Goal: Task Accomplishment & Management: Complete application form

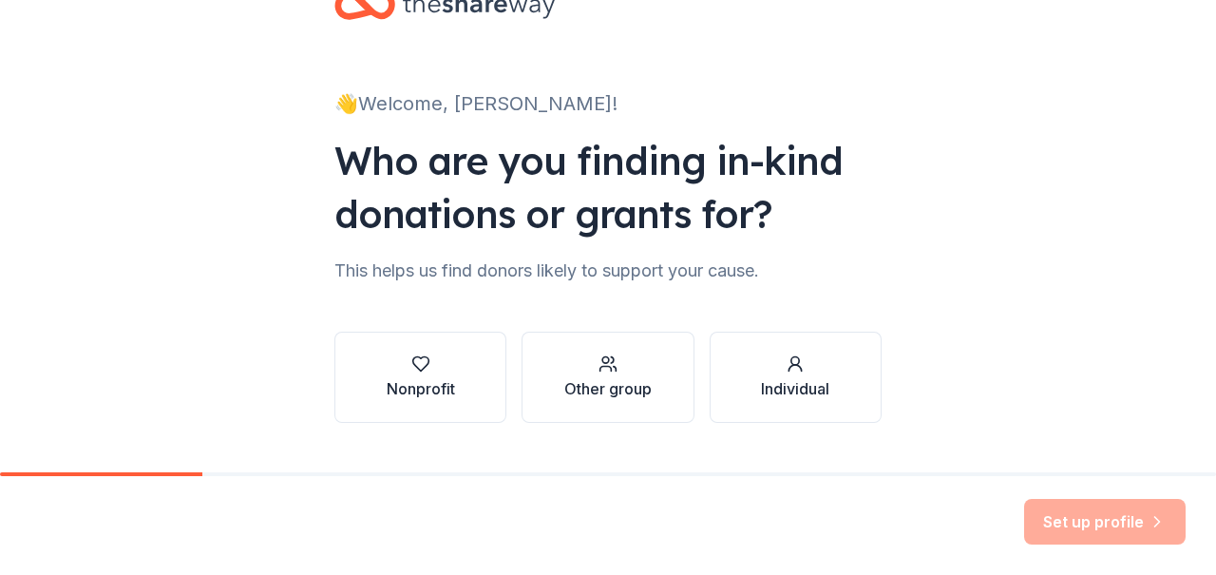
scroll to position [87, 0]
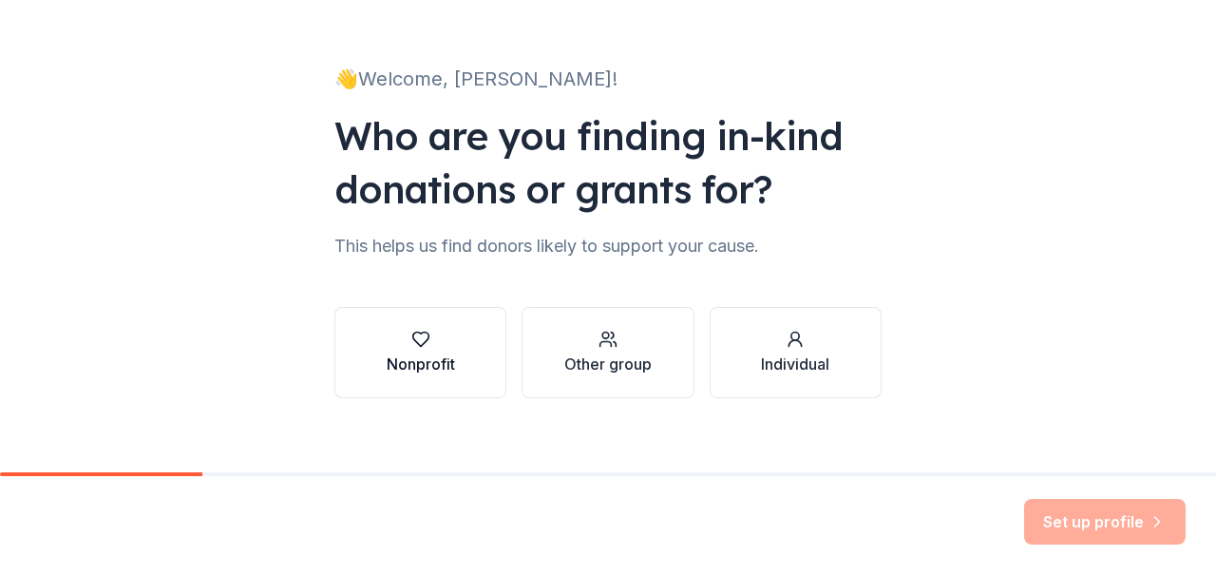
click at [431, 360] on div "Nonprofit" at bounding box center [421, 363] width 68 height 23
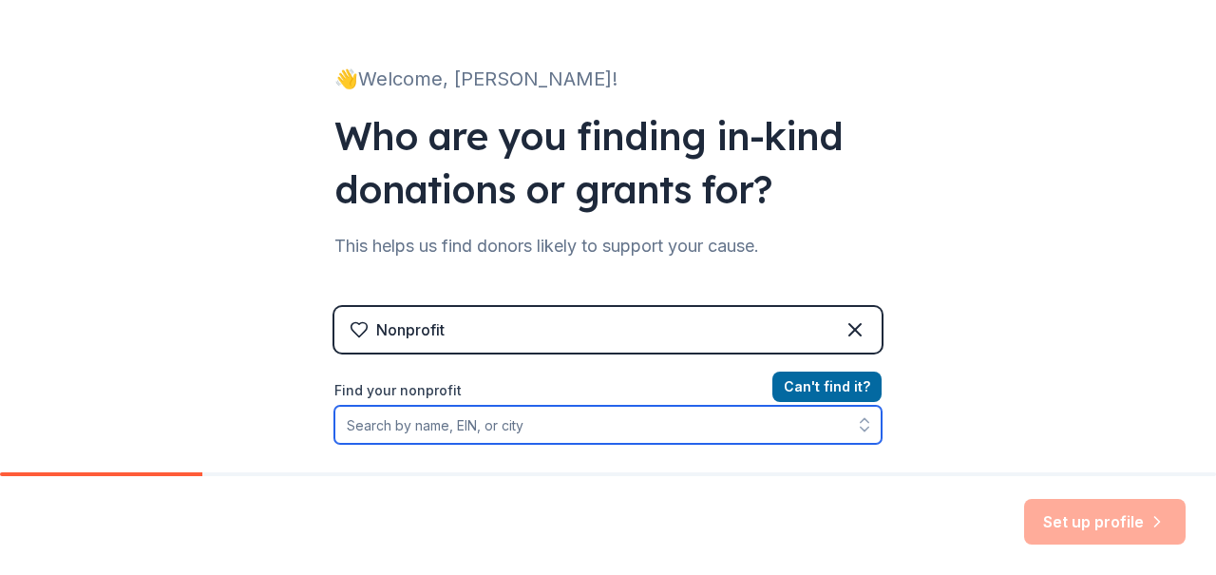
click at [501, 422] on input "Find your nonprofit" at bounding box center [607, 425] width 547 height 38
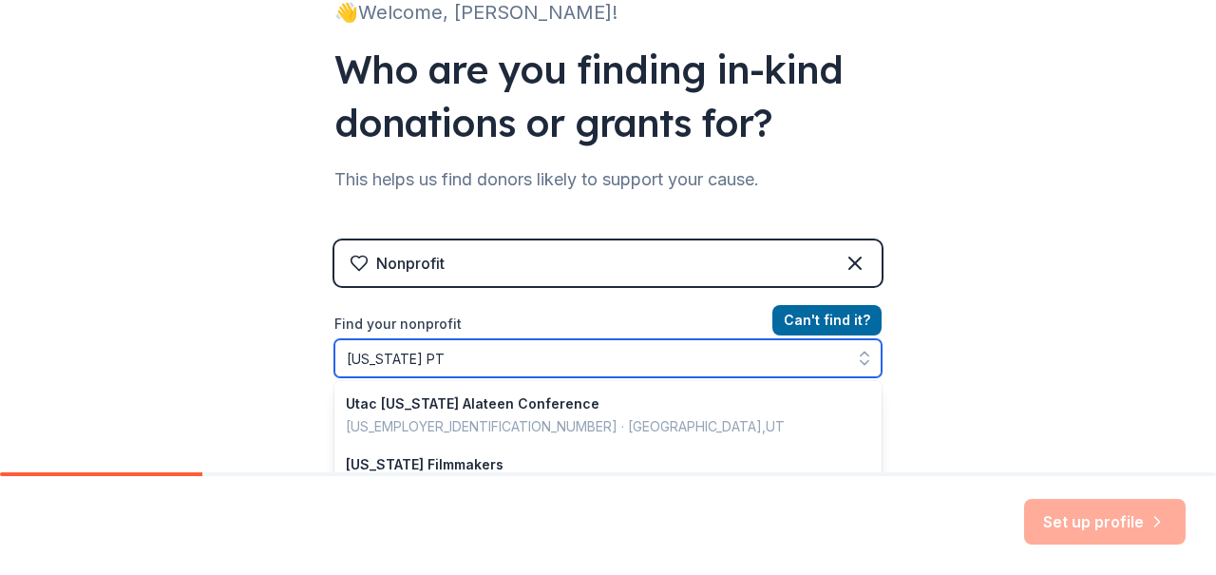
type input "[US_STATE] PTA"
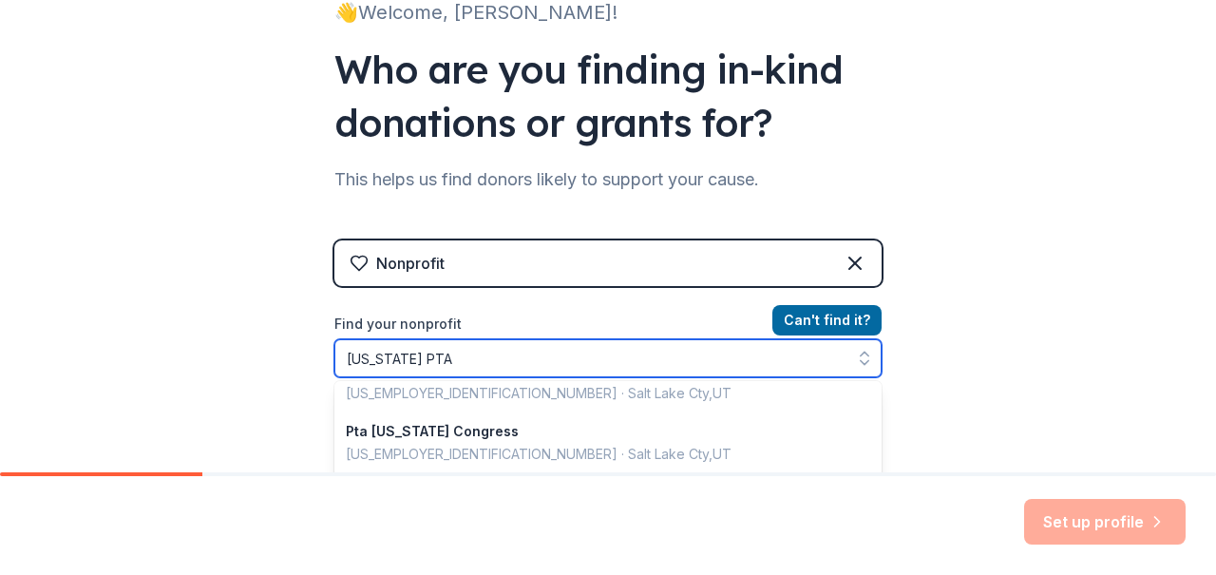
scroll to position [0, 0]
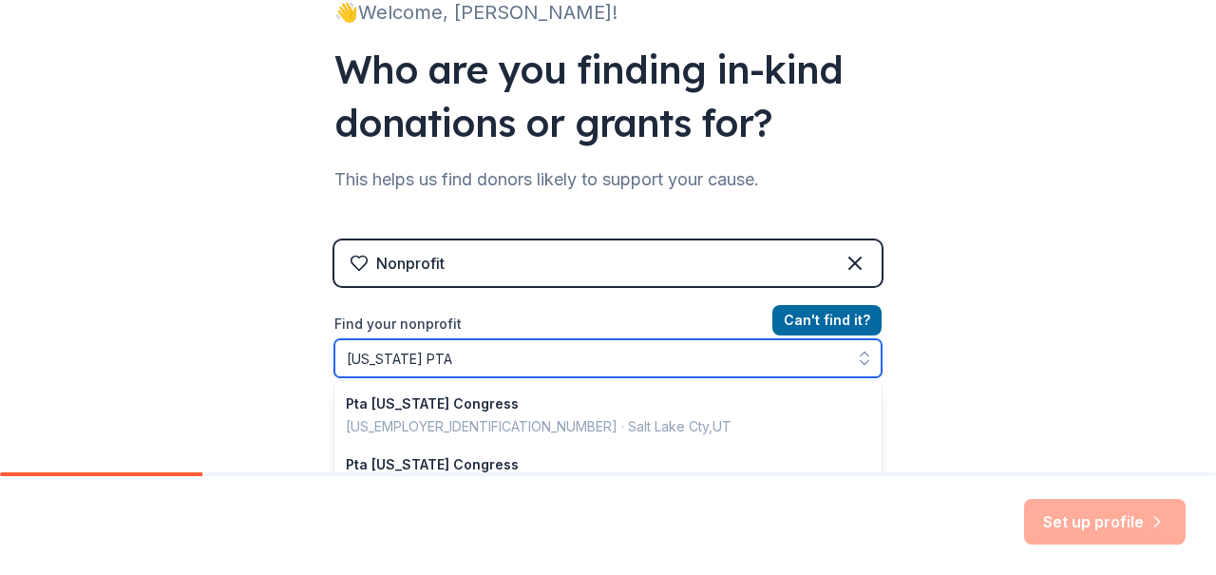
drag, startPoint x: 465, startPoint y: 361, endPoint x: 320, endPoint y: 353, distance: 145.5
click at [320, 353] on div "👋 Welcome, [PERSON_NAME]! Who are you finding in-kind donations or grants for? …" at bounding box center [608, 252] width 608 height 812
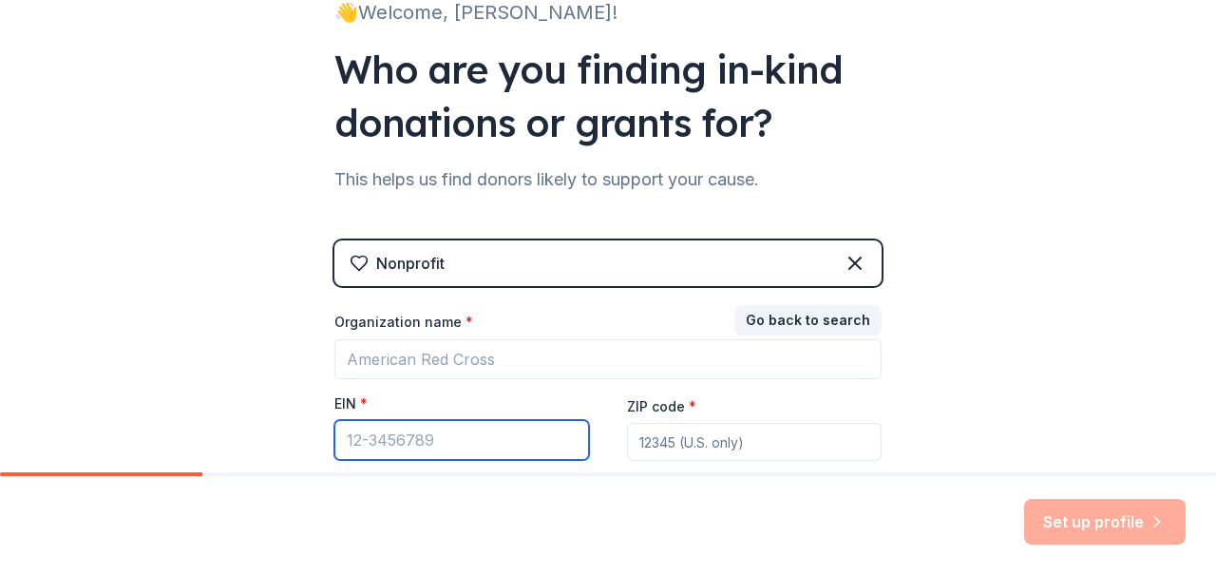
click at [407, 432] on input "EIN *" at bounding box center [461, 440] width 255 height 40
paste input "[US_EMPLOYER_IDENTIFICATION_NUMBER]"
type input "[US_EMPLOYER_IDENTIFICATION_NUMBER]"
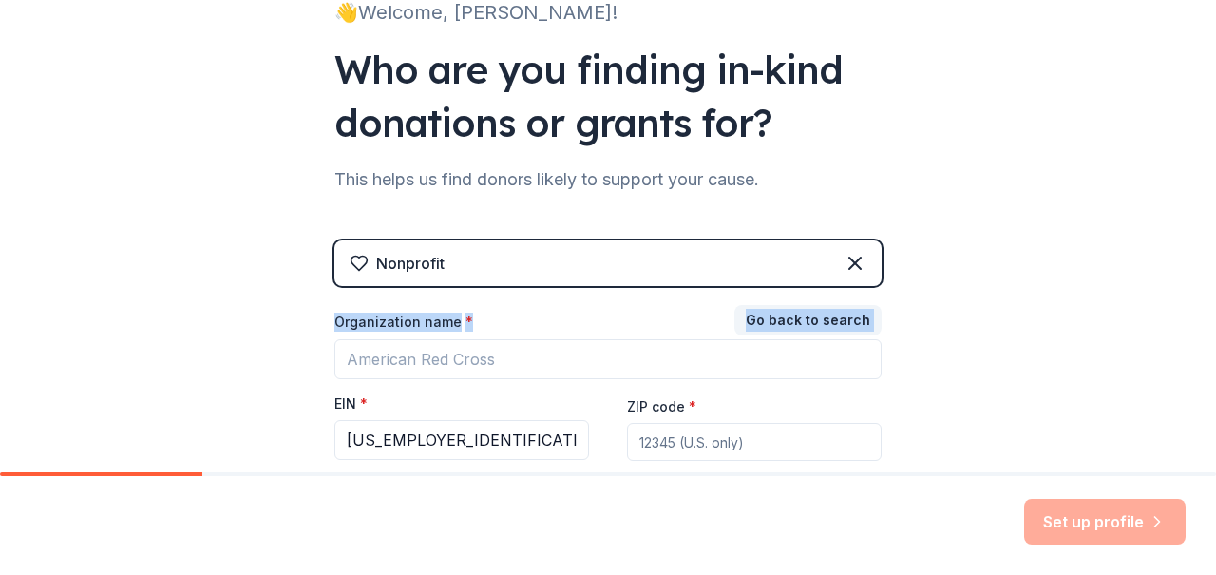
drag, startPoint x: 449, startPoint y: 253, endPoint x: 415, endPoint y: 387, distance: 138.2
click at [415, 387] on div "Nonprofit Go back to search Organization name * EIN * [US_EMPLOYER_IDENTIFICATI…" at bounding box center [607, 388] width 547 height 296
drag, startPoint x: 415, startPoint y: 387, endPoint x: 562, endPoint y: 399, distance: 147.7
click at [562, 399] on div "EIN *" at bounding box center [461, 407] width 255 height 27
click at [972, 354] on div "👋 Welcome, [PERSON_NAME]! Who are you finding in-kind donations or grants for? …" at bounding box center [608, 237] width 1216 height 782
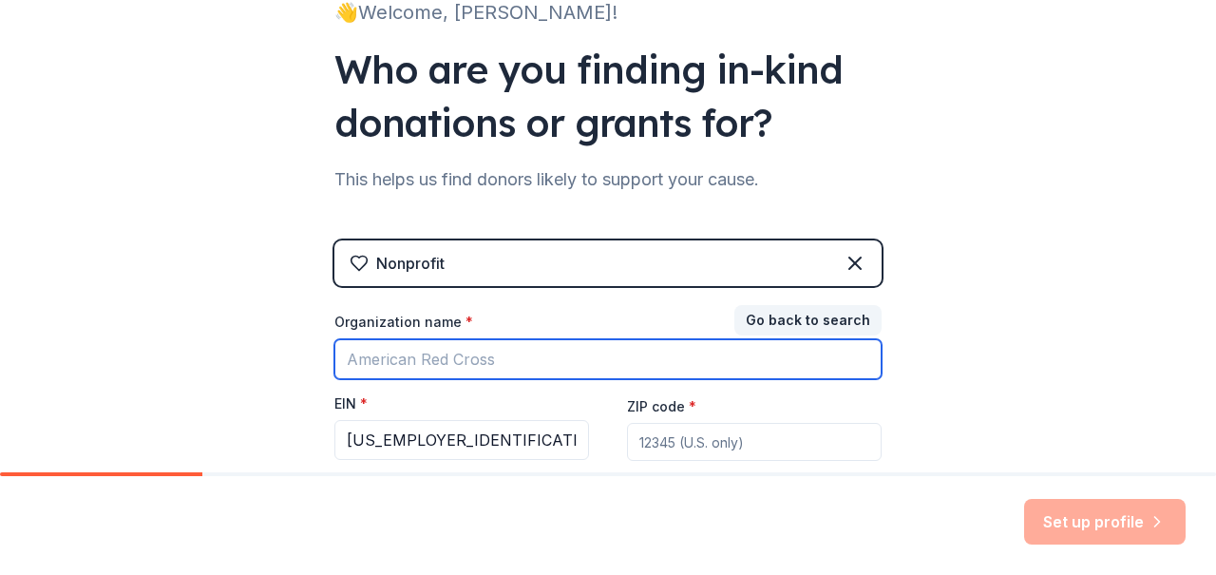
click at [467, 360] on input "Organization name *" at bounding box center [607, 359] width 547 height 40
type input "U"
type input "[GEOGRAPHIC_DATA] PTA"
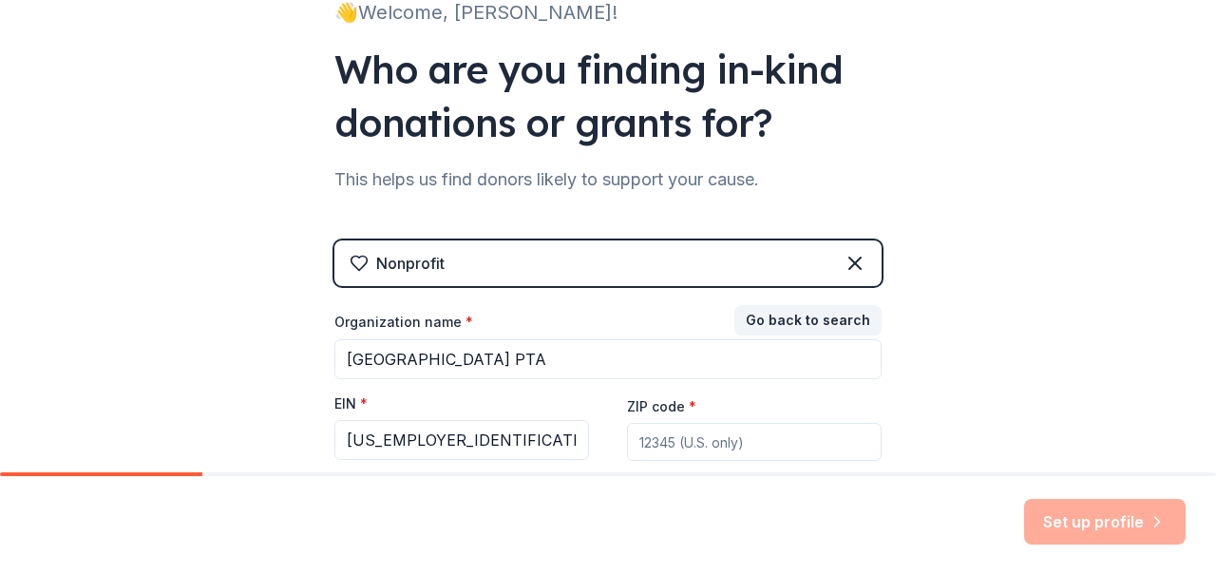
click at [734, 446] on input "ZIP code *" at bounding box center [754, 442] width 255 height 38
type input "84655"
click at [1087, 527] on button "Set up profile" at bounding box center [1104, 522] width 161 height 46
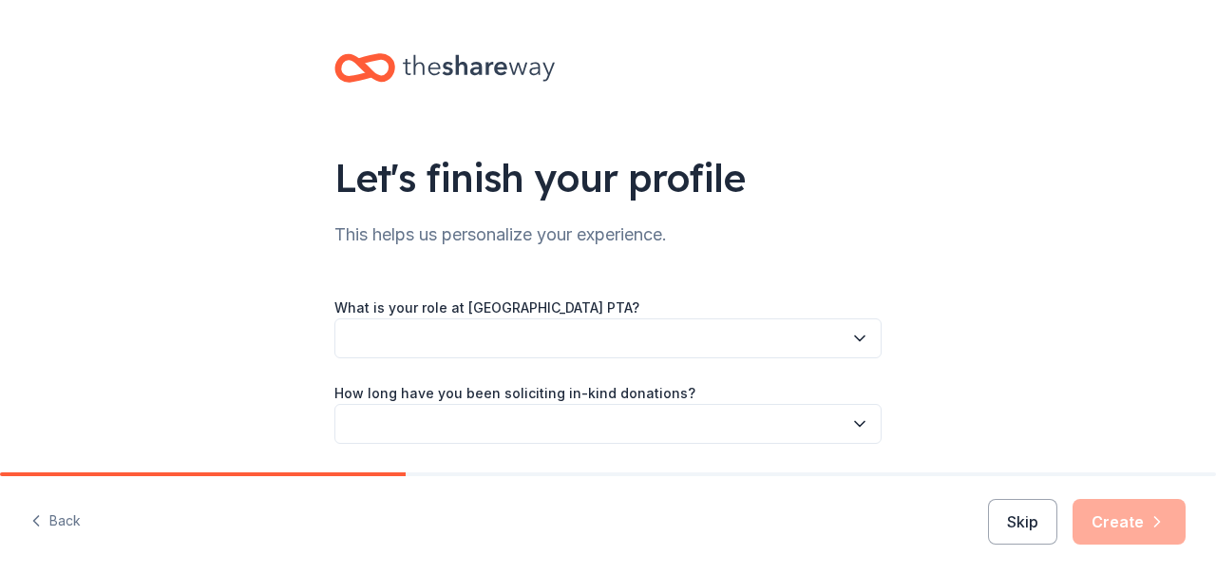
click at [718, 339] on button "button" at bounding box center [607, 338] width 547 height 40
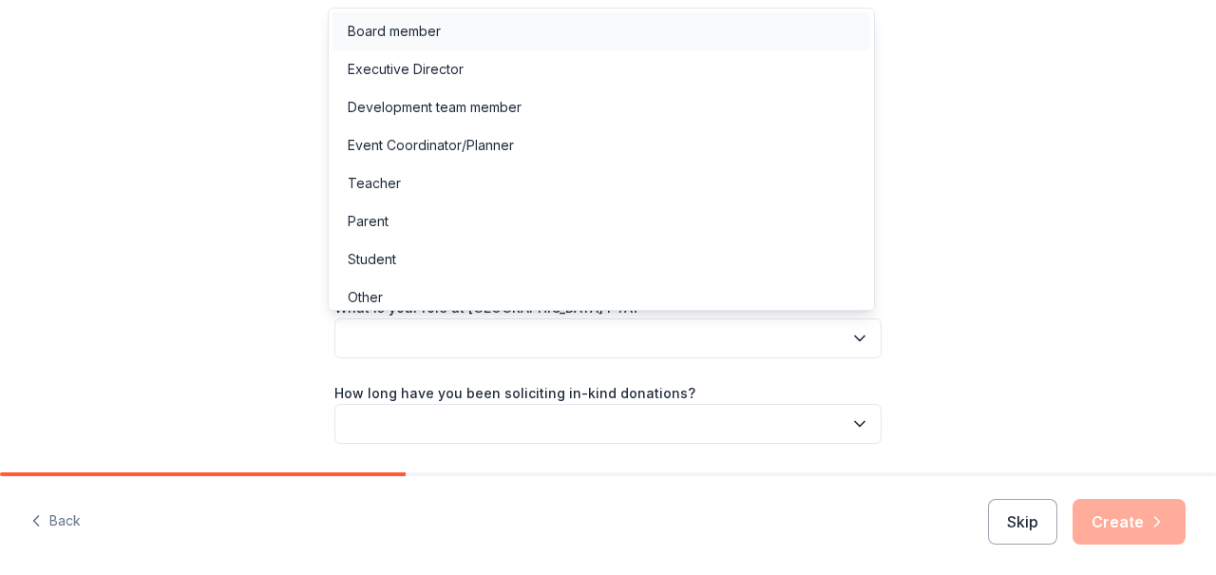
click at [414, 24] on div "Board member" at bounding box center [394, 31] width 93 height 23
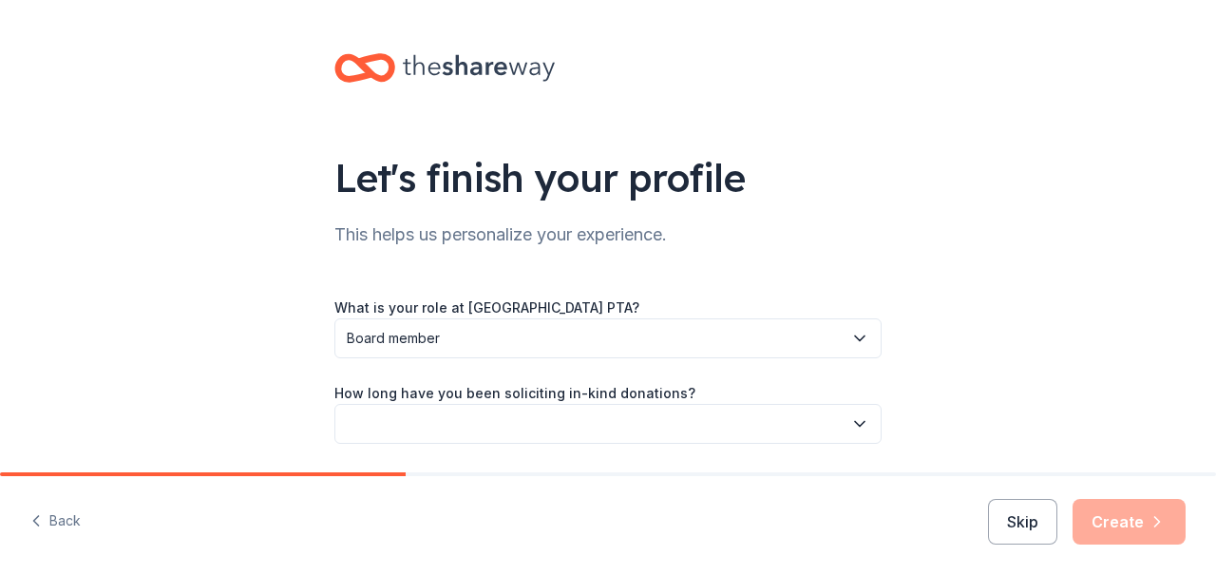
click at [593, 428] on button "button" at bounding box center [607, 424] width 547 height 40
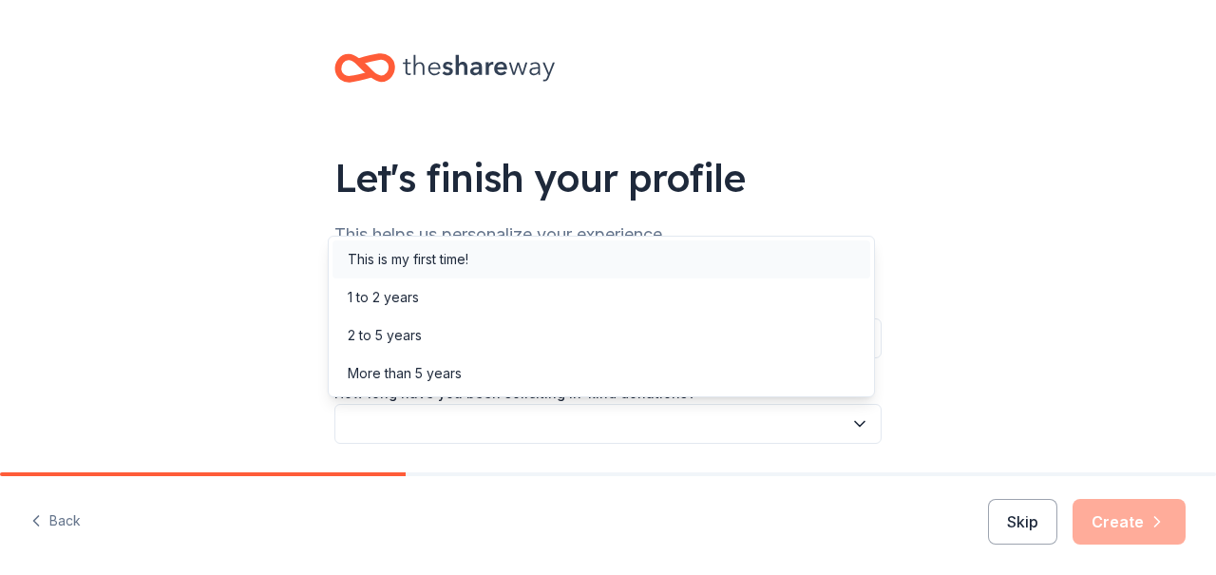
click at [441, 257] on div "This is my first time!" at bounding box center [408, 259] width 121 height 23
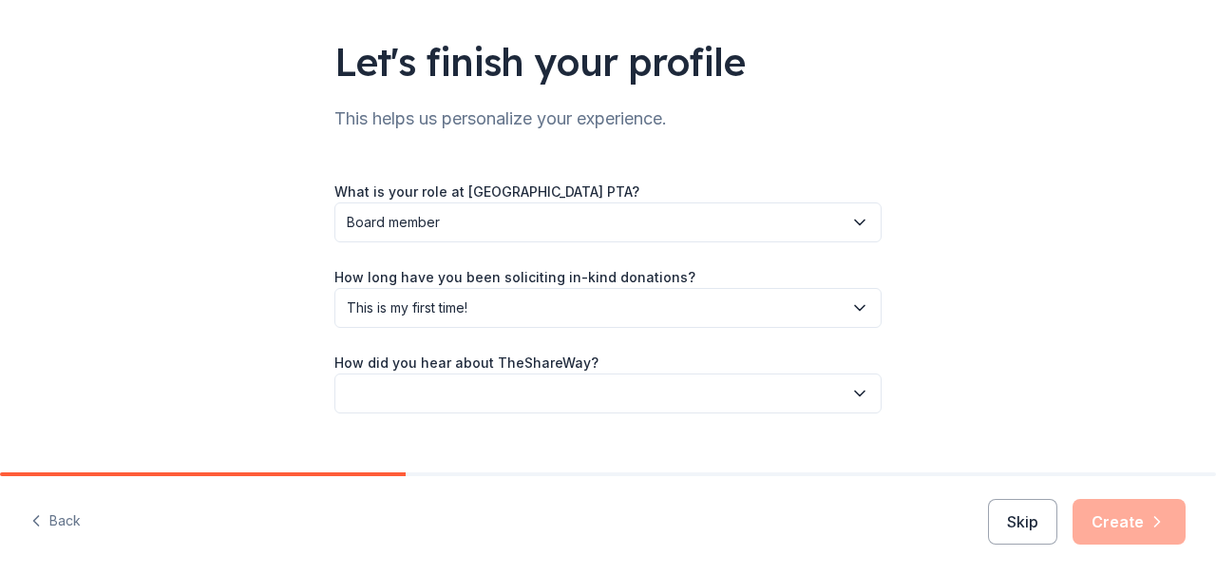
scroll to position [148, 0]
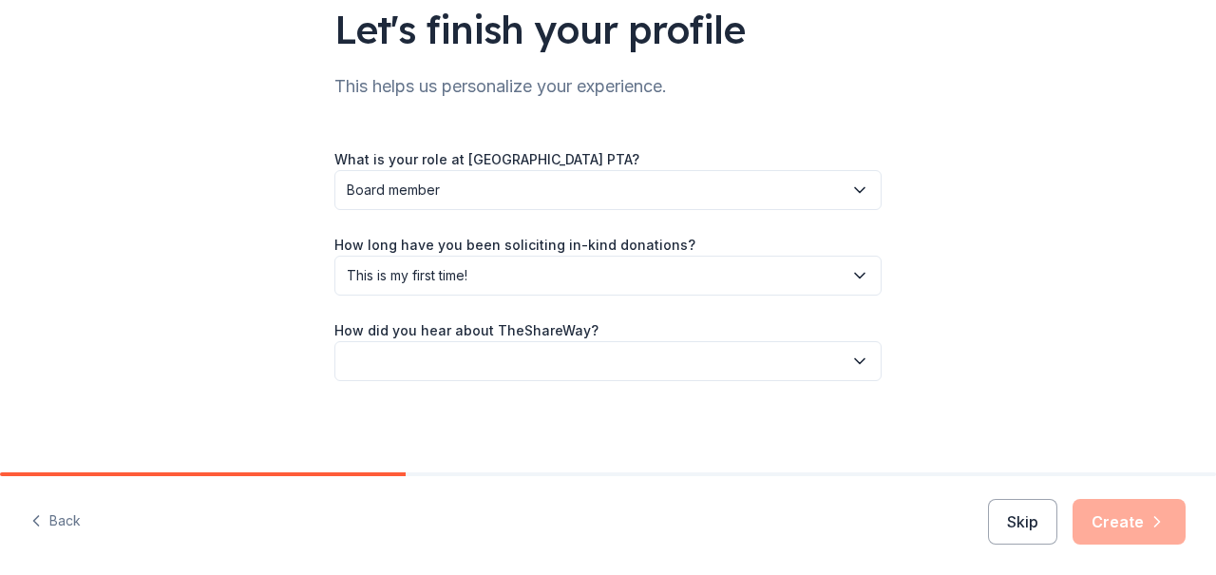
click at [859, 368] on icon "button" at bounding box center [859, 360] width 19 height 19
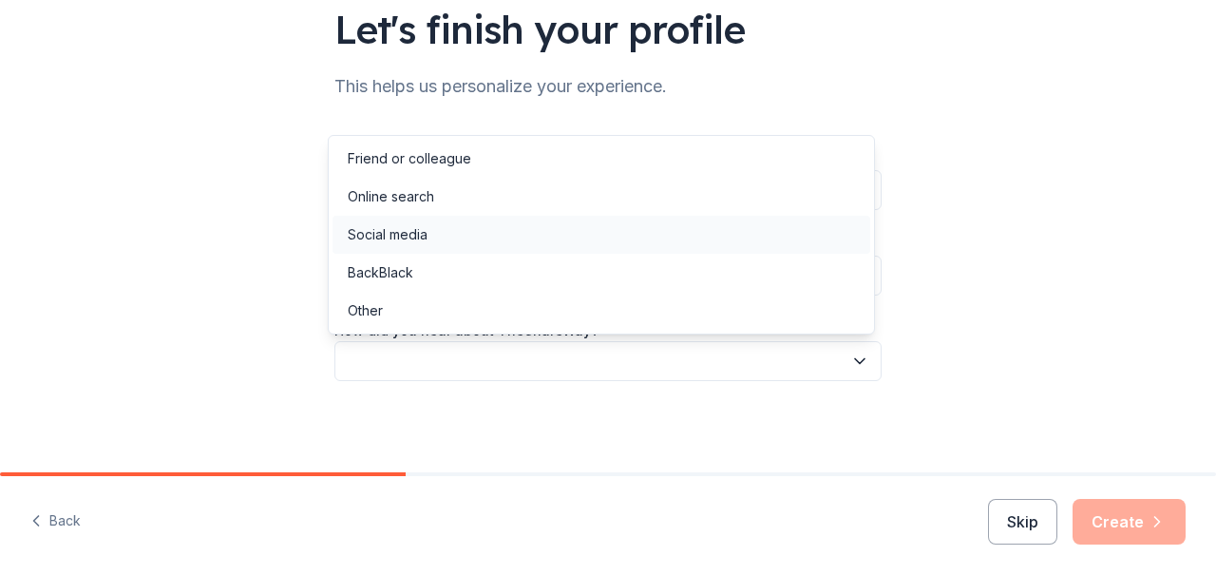
click at [482, 243] on div "Social media" at bounding box center [601, 235] width 538 height 38
click at [483, 239] on div "Social media" at bounding box center [601, 235] width 538 height 38
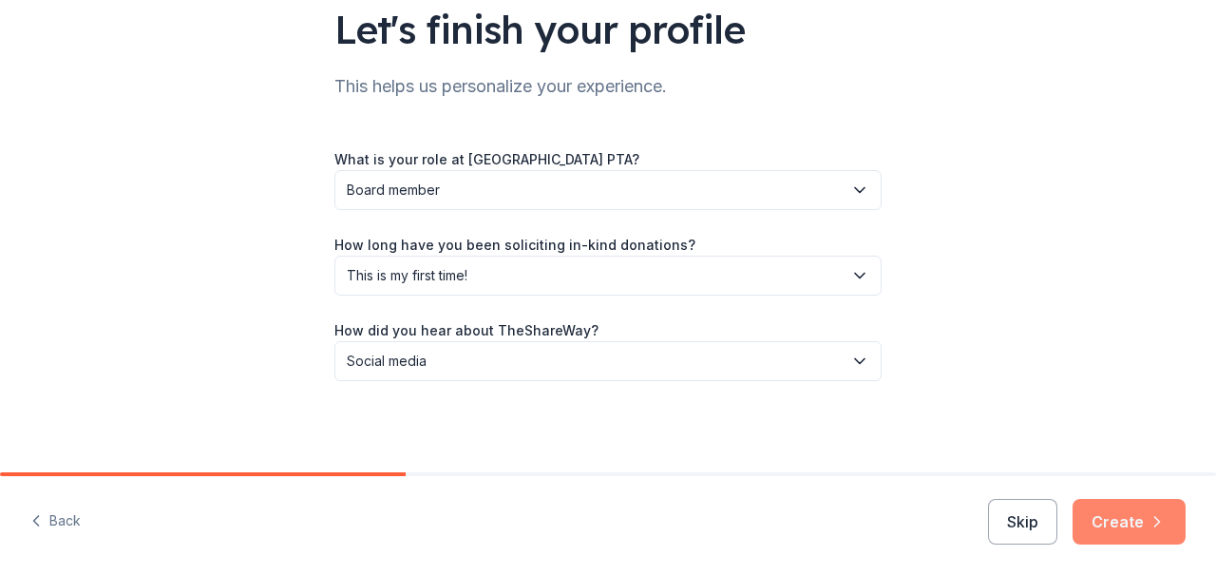
click at [1151, 519] on icon "button" at bounding box center [1156, 521] width 19 height 19
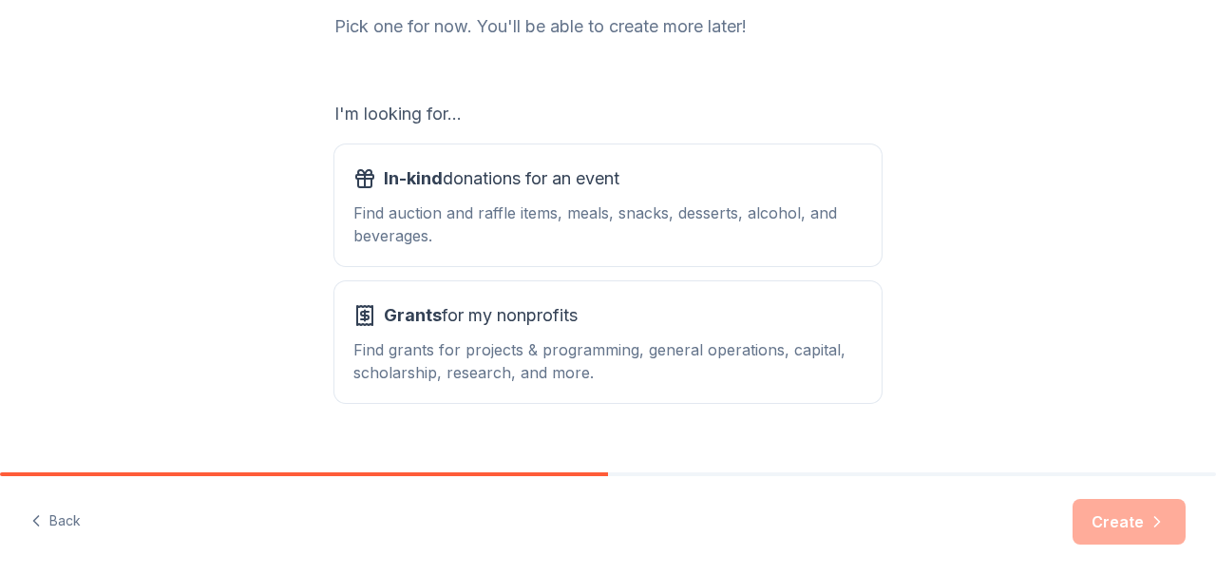
scroll to position [264, 0]
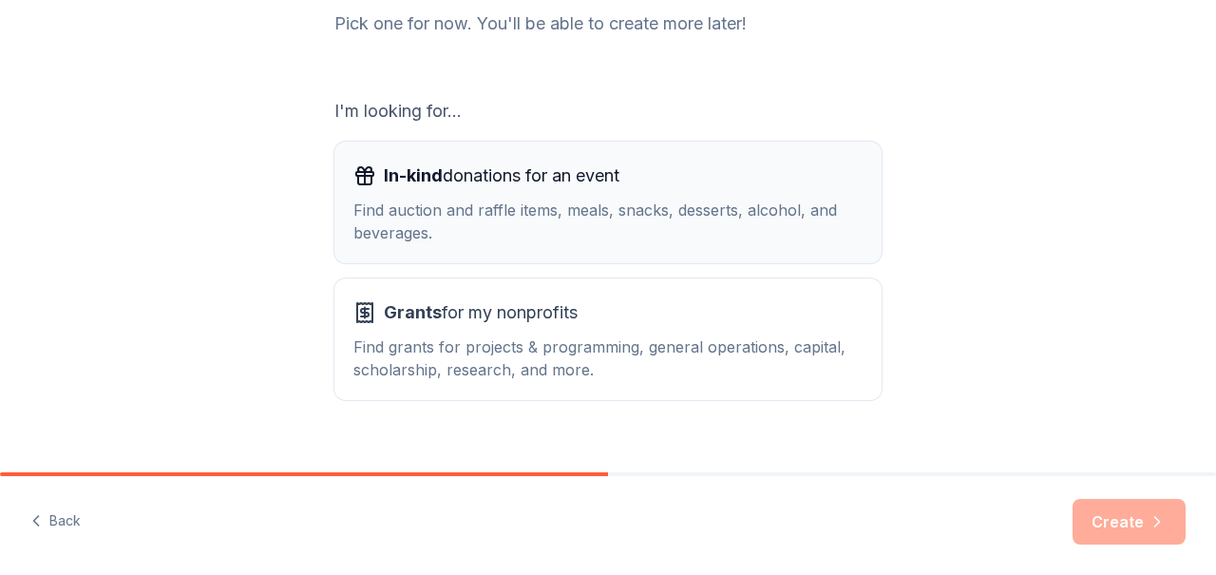
click at [587, 218] on div "Find auction and raffle items, meals, snacks, desserts, alcohol, and beverages." at bounding box center [607, 221] width 509 height 46
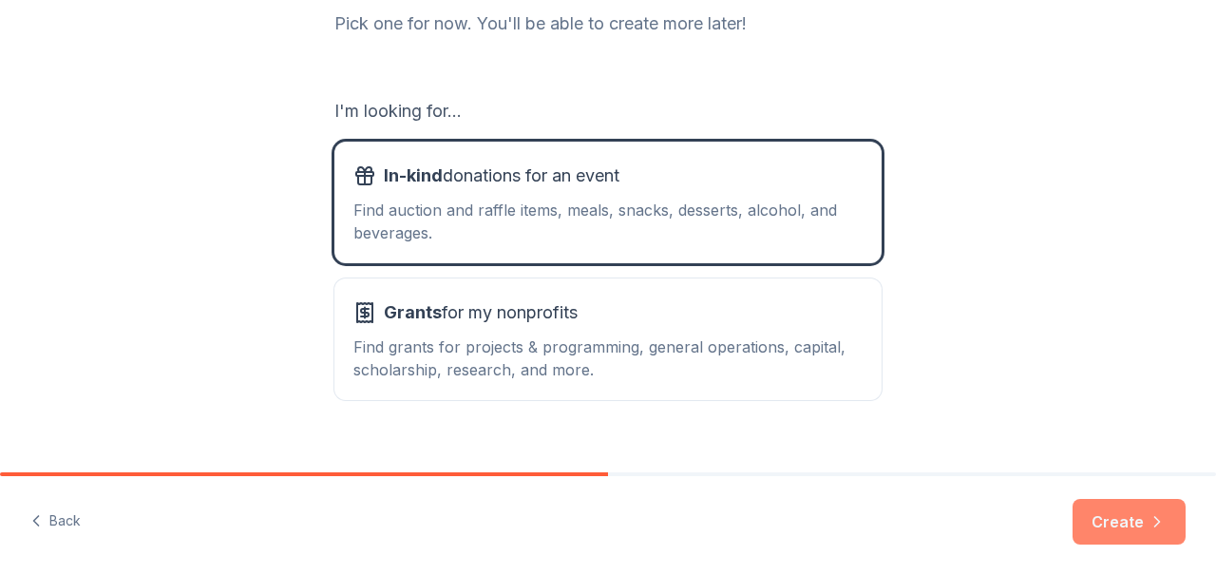
click at [1109, 519] on button "Create" at bounding box center [1128, 522] width 113 height 46
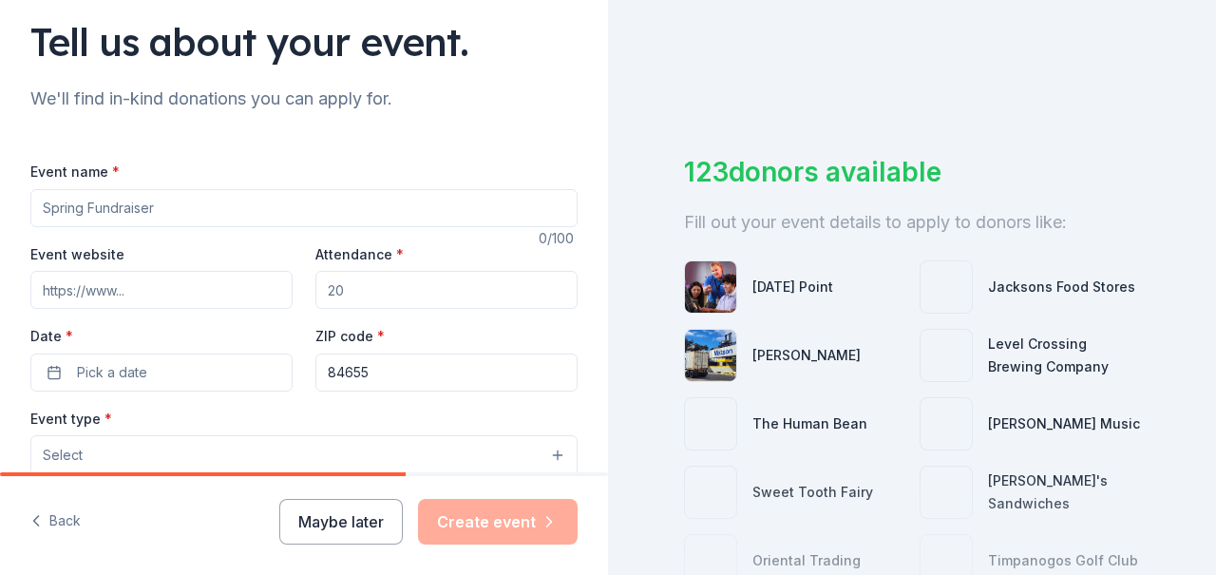
scroll to position [152, 0]
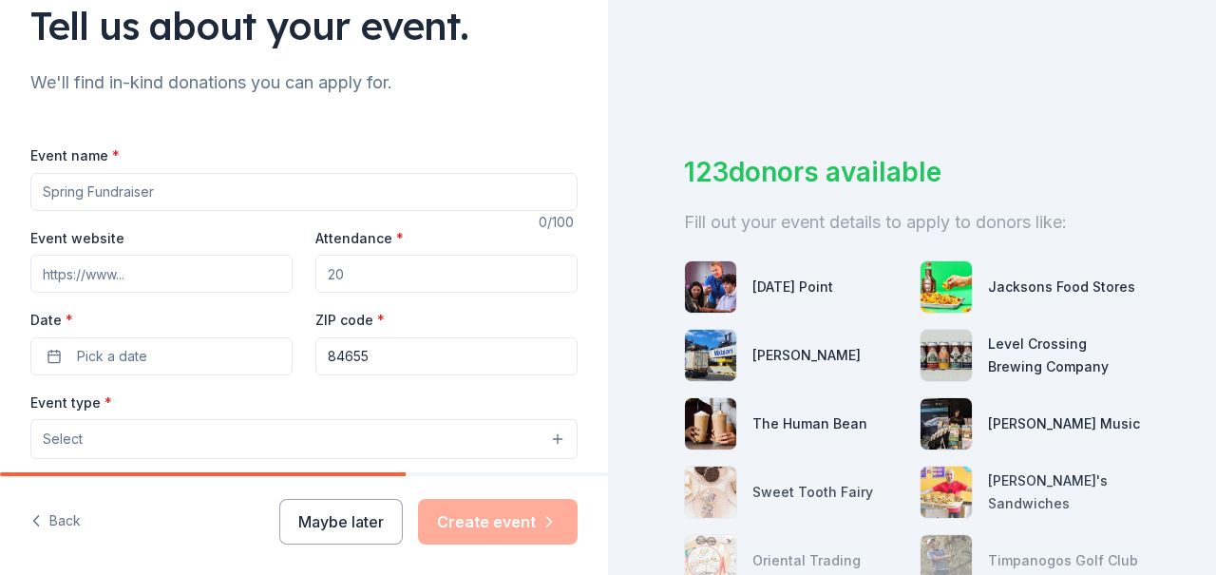
click at [241, 202] on input "Event name *" at bounding box center [303, 192] width 547 height 38
type input "Fall Fundraiser"
click at [349, 273] on input "Attendance *" at bounding box center [446, 274] width 262 height 38
type input "750"
click at [160, 347] on button "Pick a date" at bounding box center [161, 356] width 262 height 38
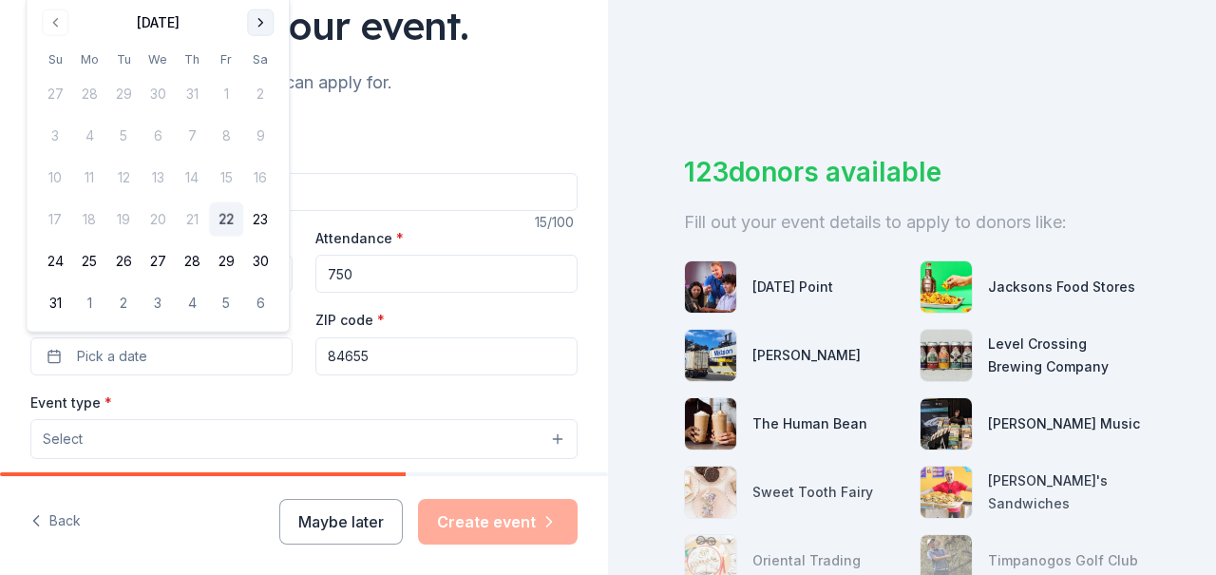
click at [264, 20] on button "Go to next month" at bounding box center [260, 22] width 27 height 27
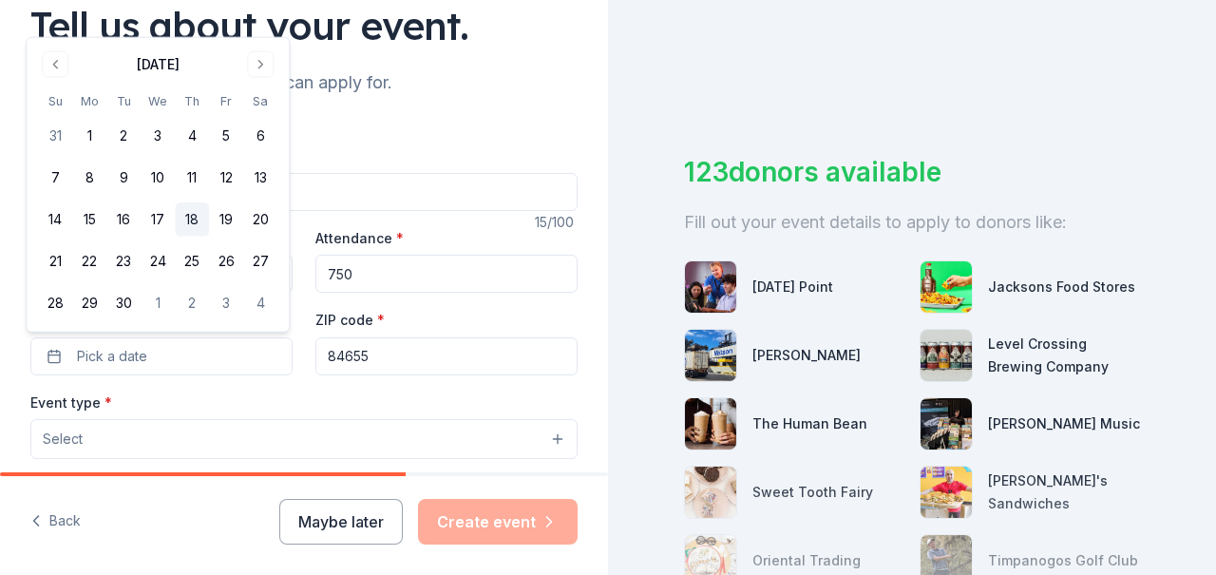
click at [192, 217] on button "18" at bounding box center [192, 219] width 34 height 34
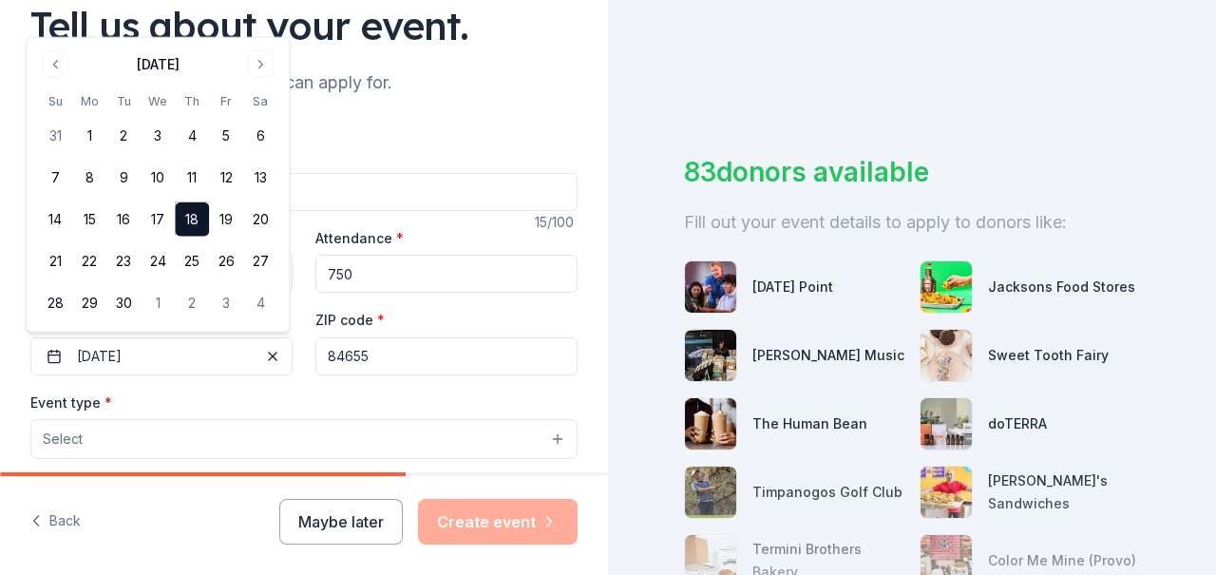
click at [319, 392] on div "Event type * Select" at bounding box center [303, 424] width 547 height 69
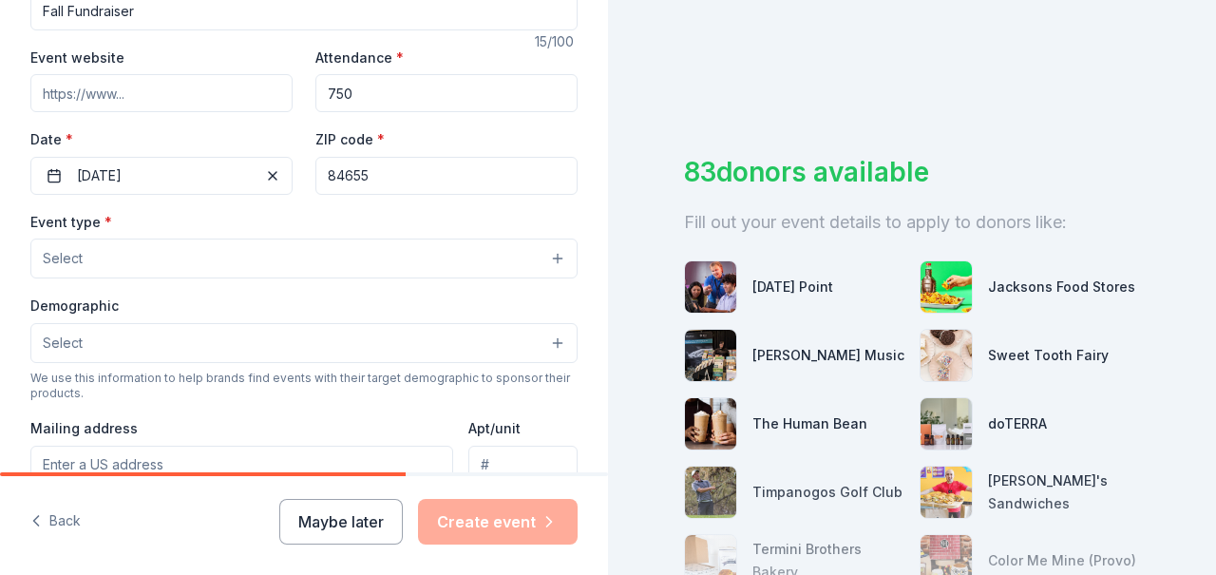
scroll to position [338, 0]
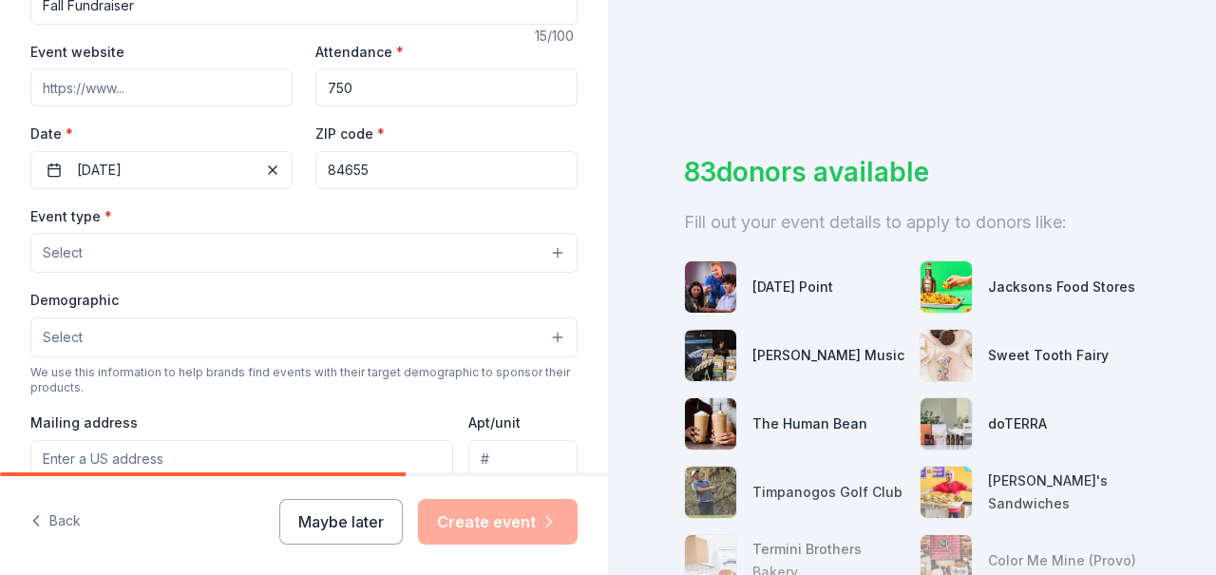
click at [317, 253] on button "Select" at bounding box center [303, 253] width 547 height 40
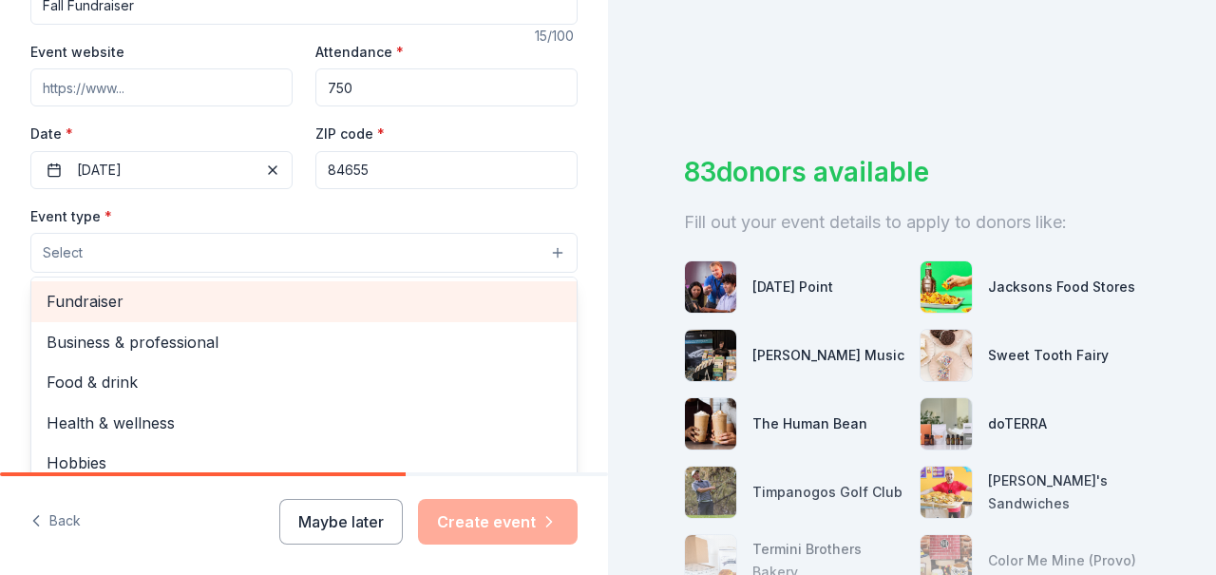
click at [234, 297] on span "Fundraiser" at bounding box center [304, 301] width 515 height 25
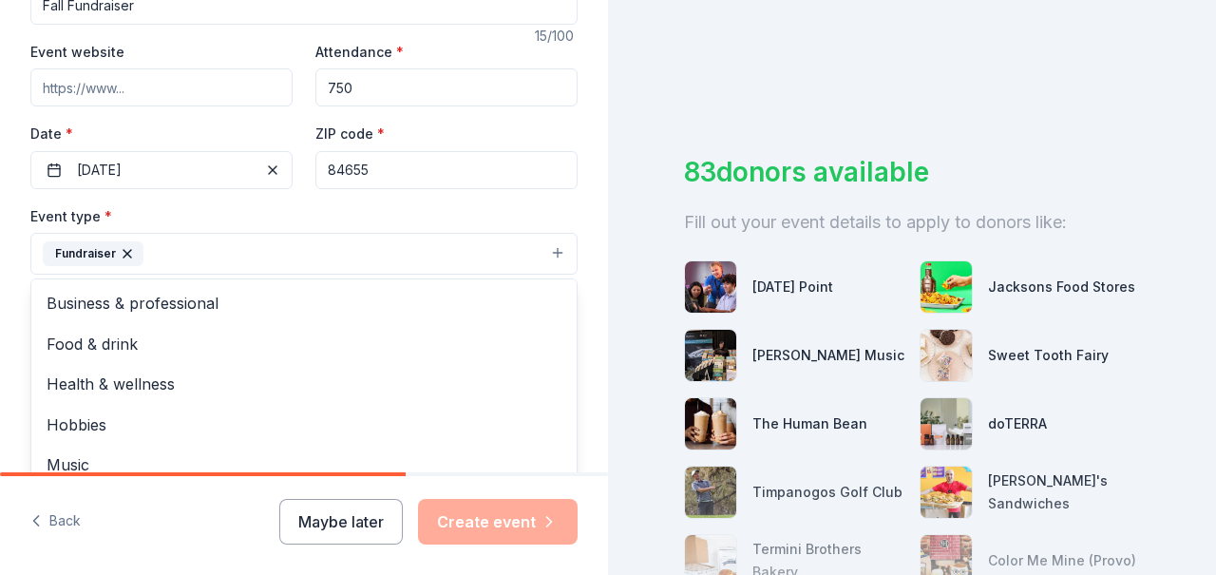
click at [124, 250] on icon "button" at bounding box center [127, 253] width 15 height 15
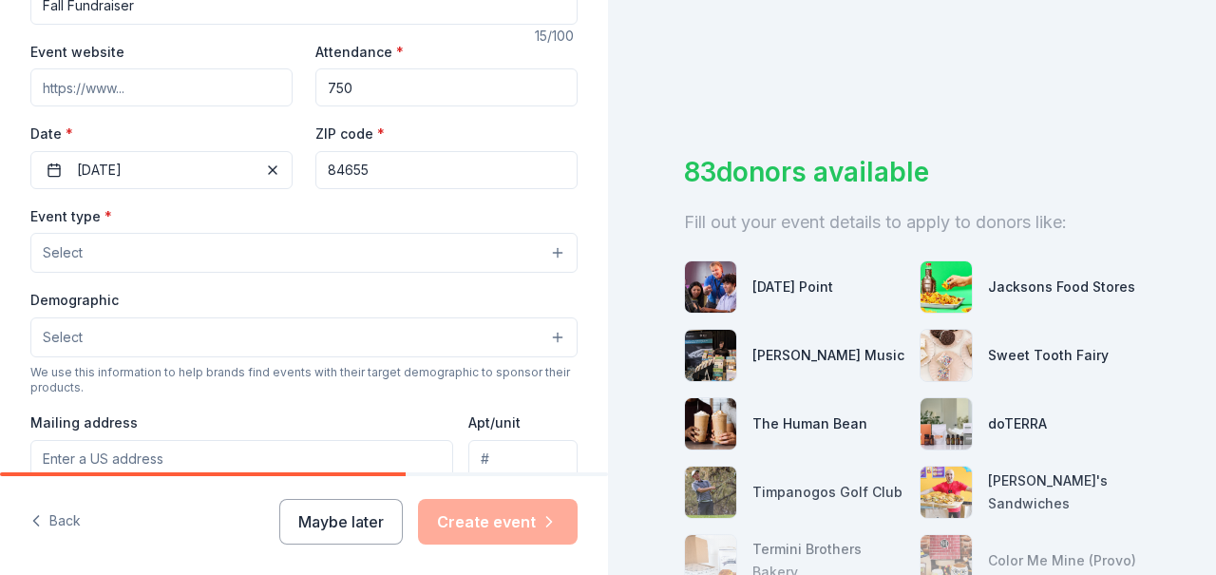
click at [207, 250] on button "Select" at bounding box center [303, 253] width 547 height 40
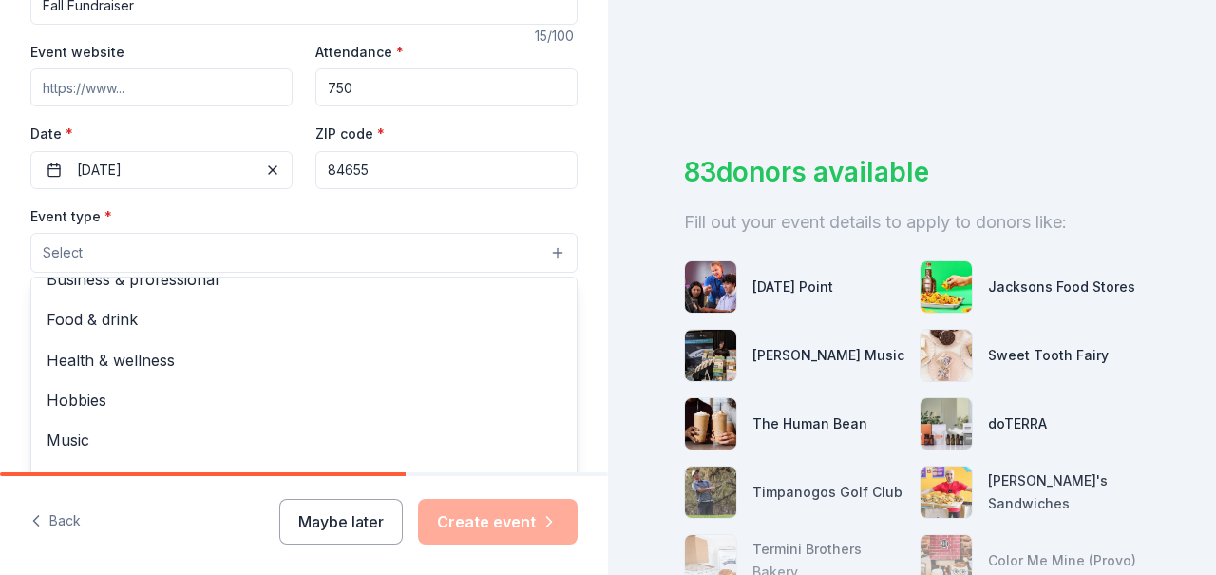
scroll to position [0, 0]
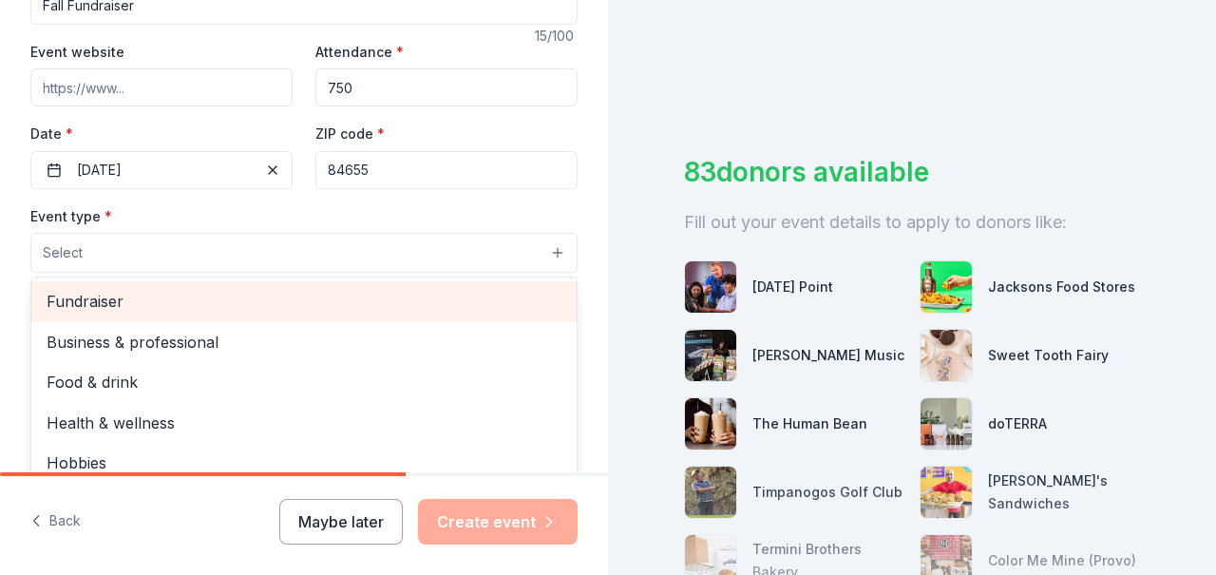
click at [224, 294] on span "Fundraiser" at bounding box center [304, 301] width 515 height 25
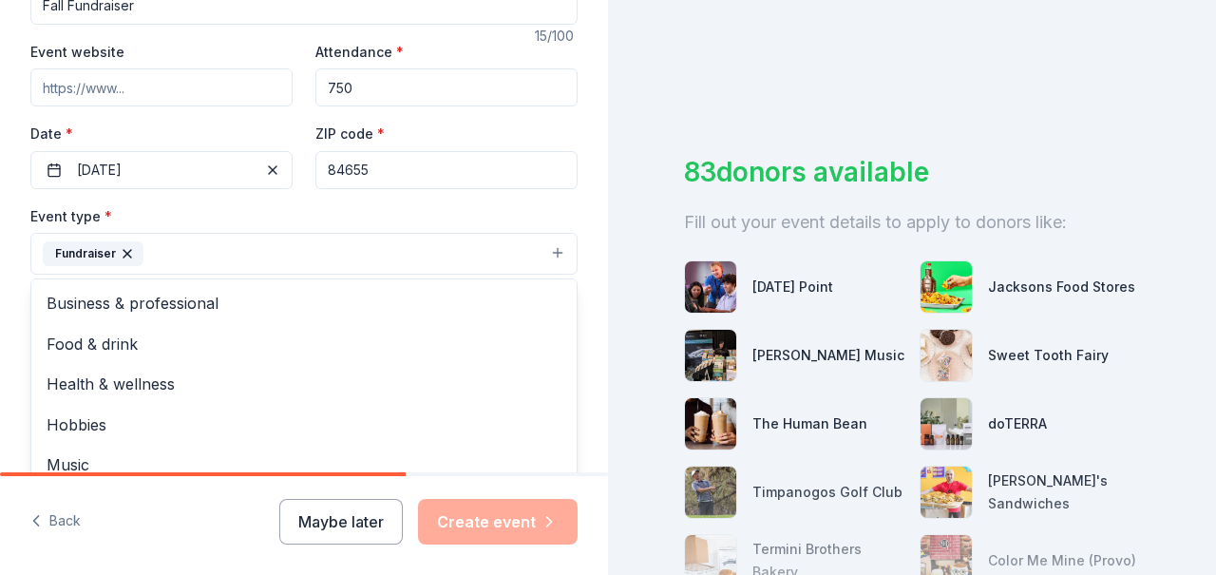
click at [576, 329] on div "Tell us about your event. We'll find in-kind donations you can apply for. Event…" at bounding box center [304, 295] width 608 height 1266
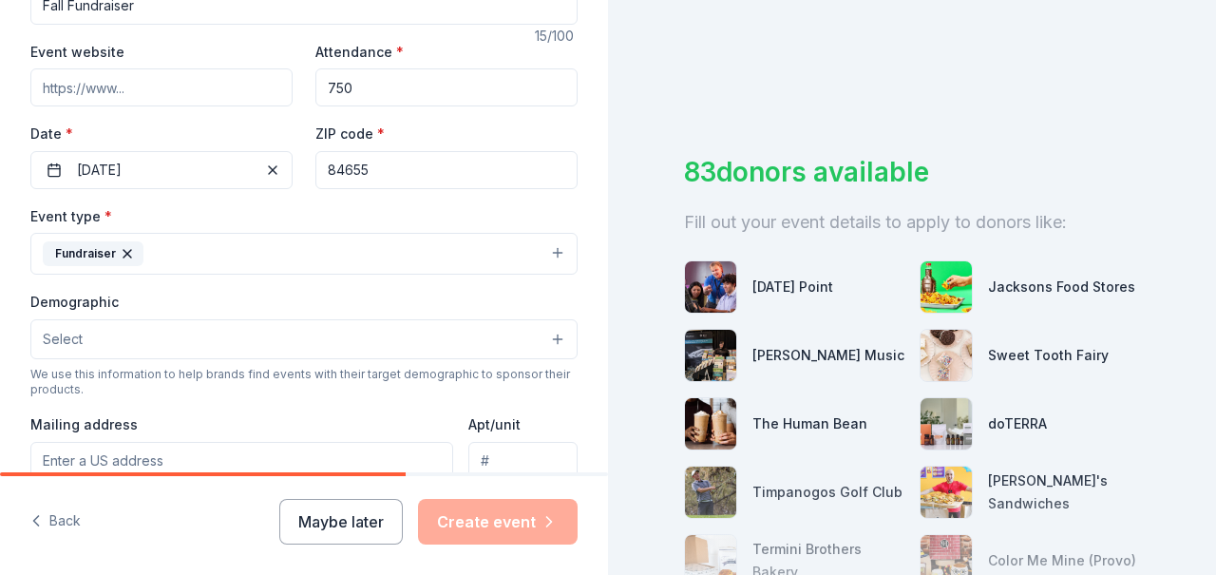
click at [311, 334] on button "Select" at bounding box center [303, 339] width 547 height 40
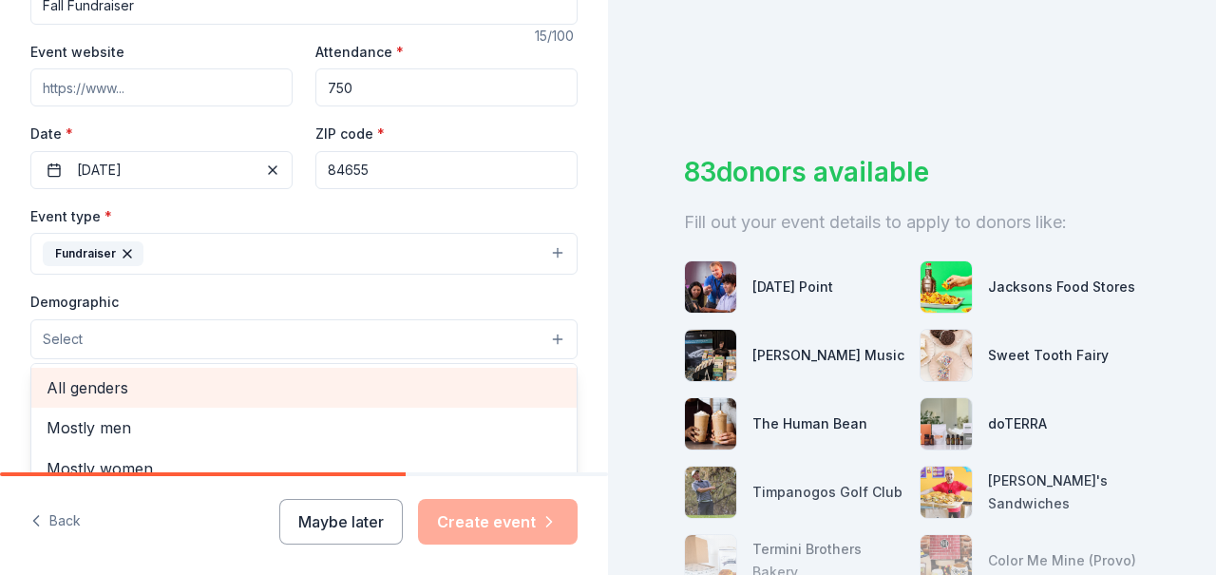
click at [296, 375] on span "All genders" at bounding box center [304, 387] width 515 height 25
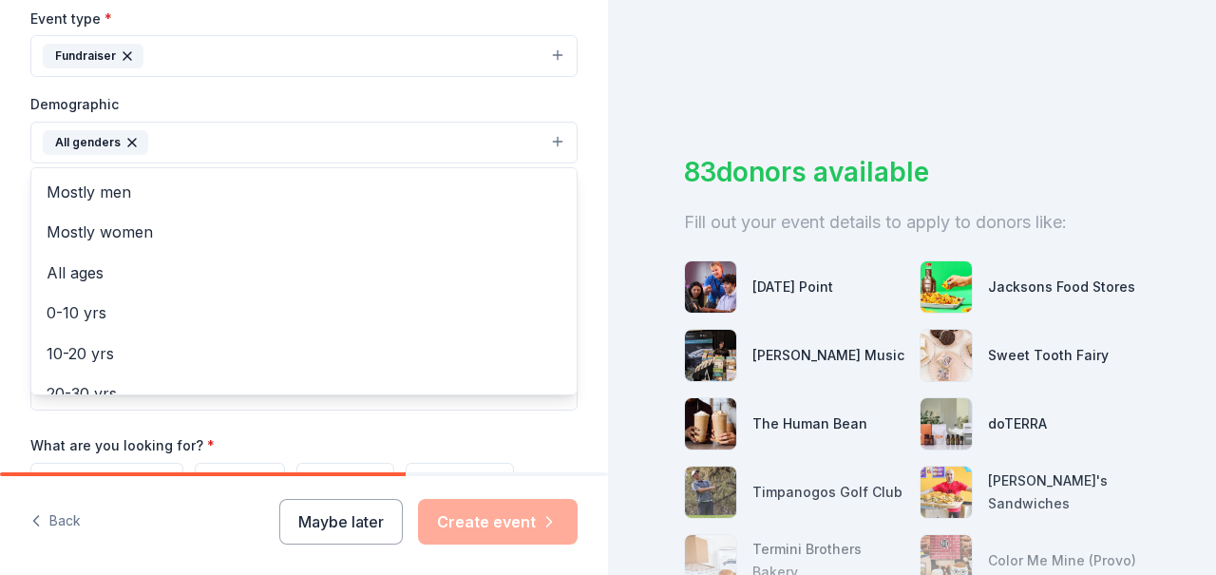
scroll to position [543, 0]
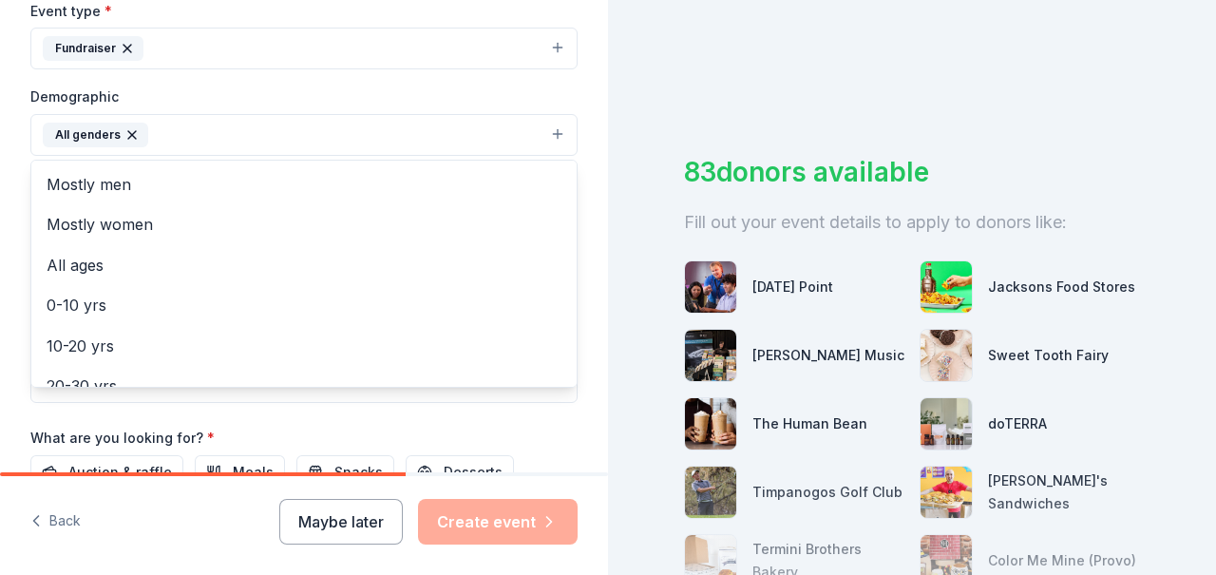
click at [579, 294] on div "Tell us about your event. We'll find in-kind donations you can apply for. Event…" at bounding box center [304, 91] width 608 height 1268
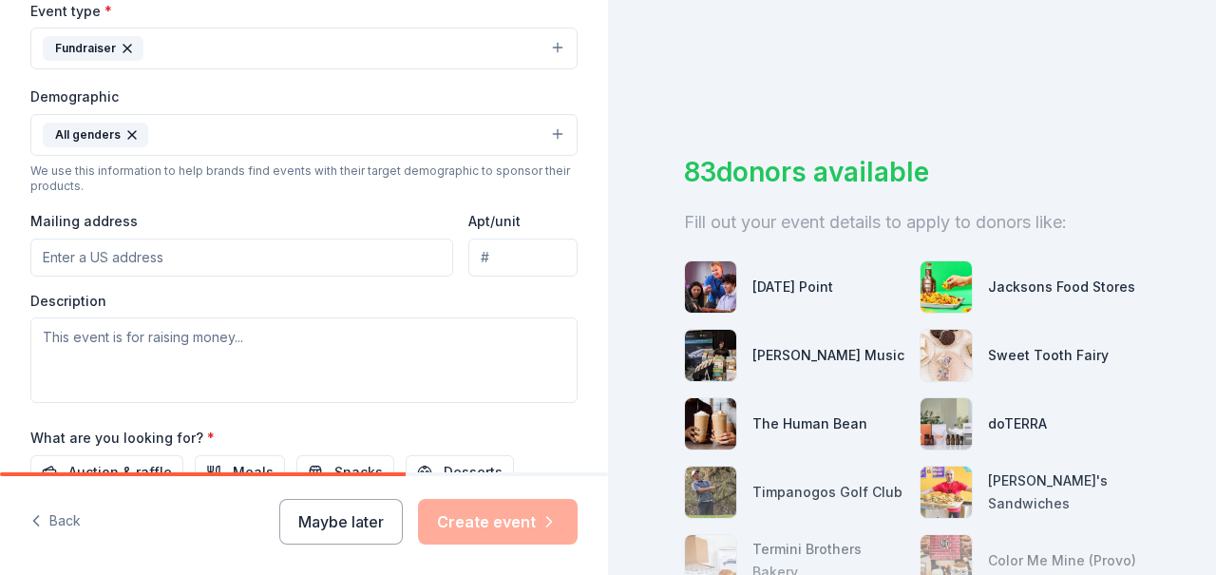
click at [190, 248] on input "Mailing address" at bounding box center [241, 257] width 423 height 38
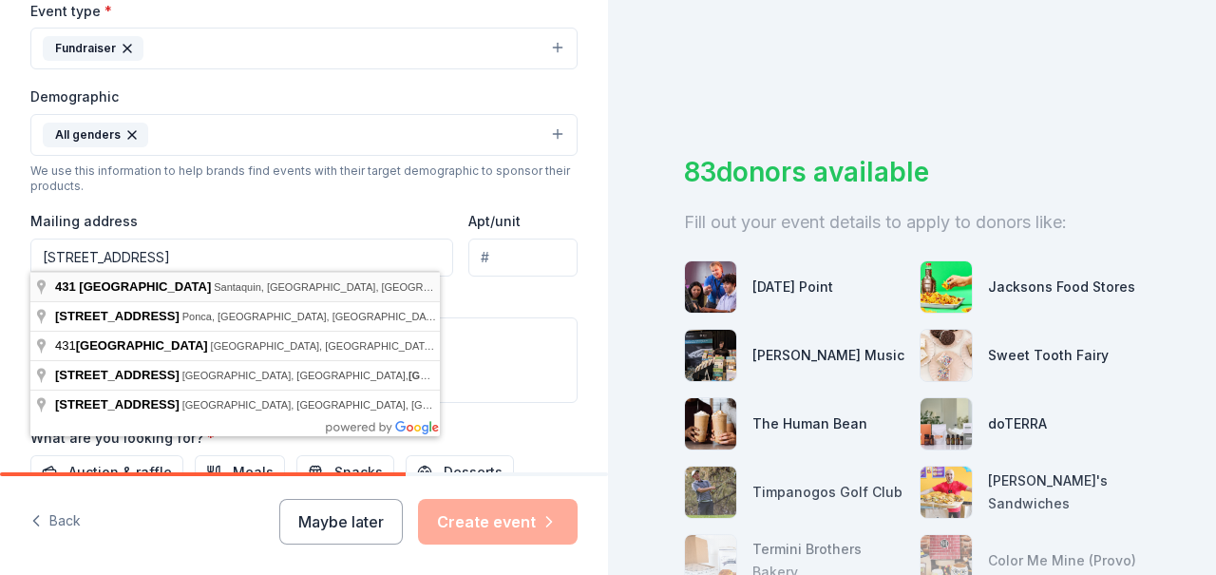
type input "[STREET_ADDRESS]"
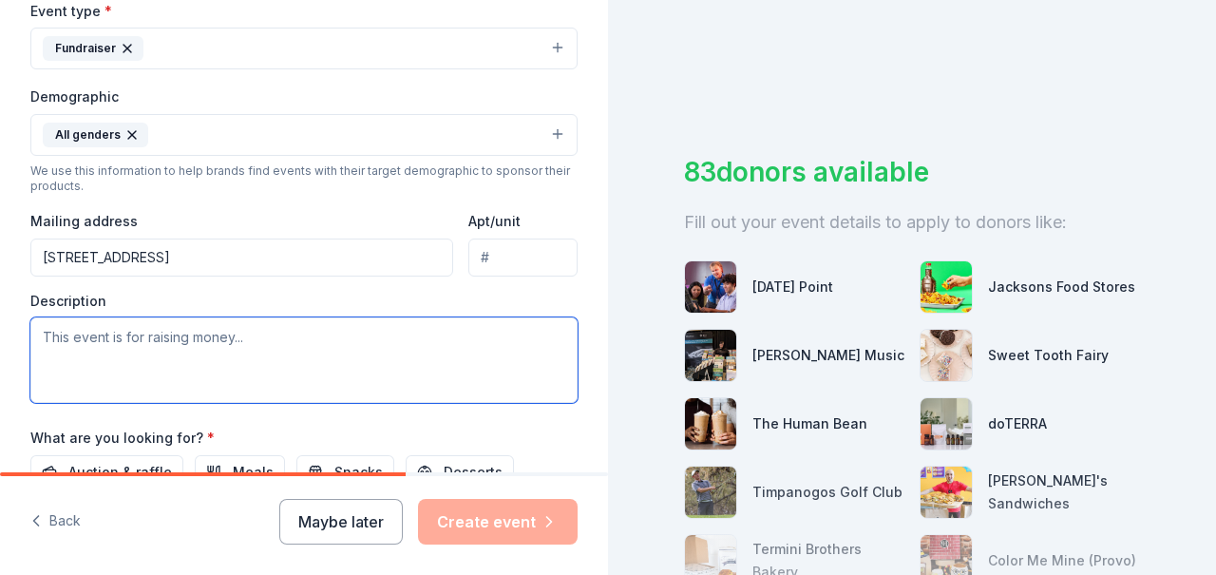
click at [213, 330] on textarea at bounding box center [303, 359] width 547 height 85
paste textarea "[DATE] Orchard Hills PTA is a local based service organization serving the need…"
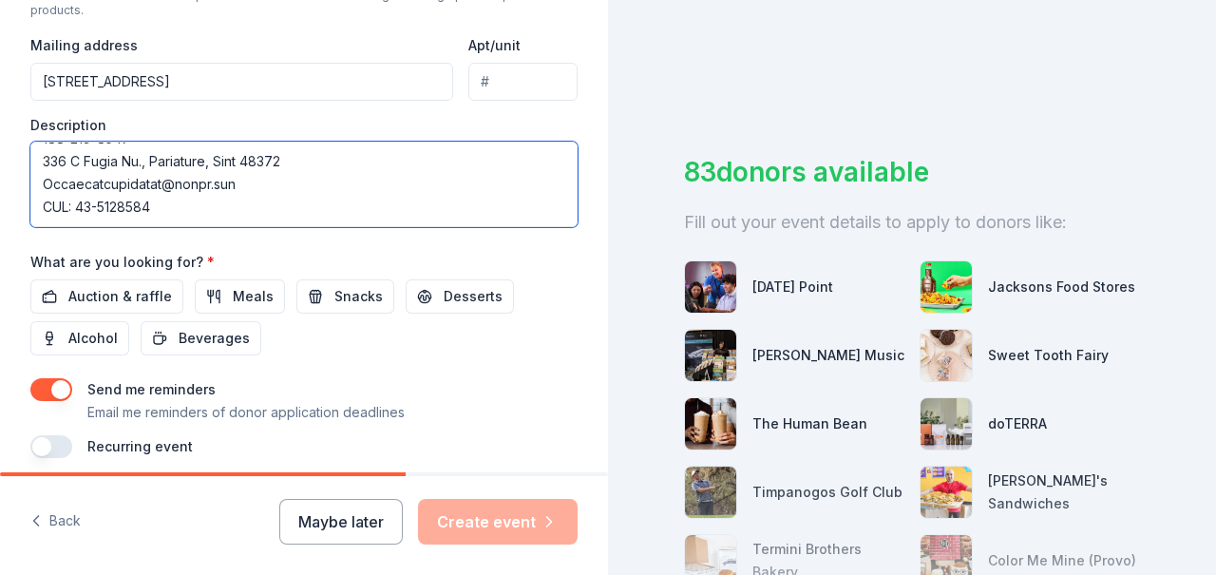
scroll to position [748, 0]
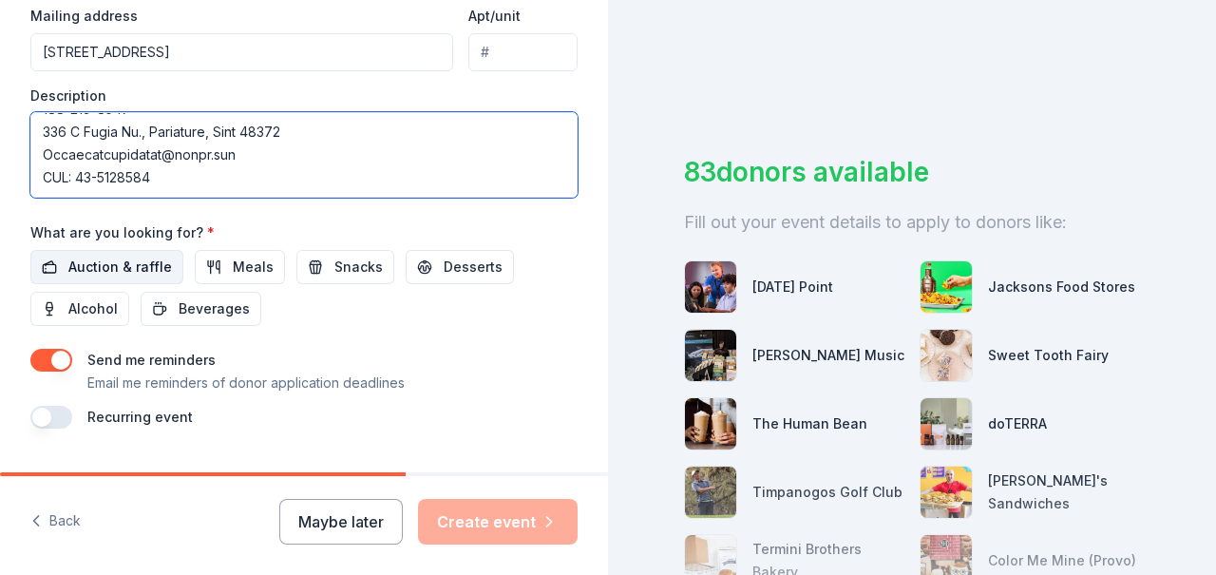
type textarea "[DATE] Orchard Hills PTA is a local based service organization serving the need…"
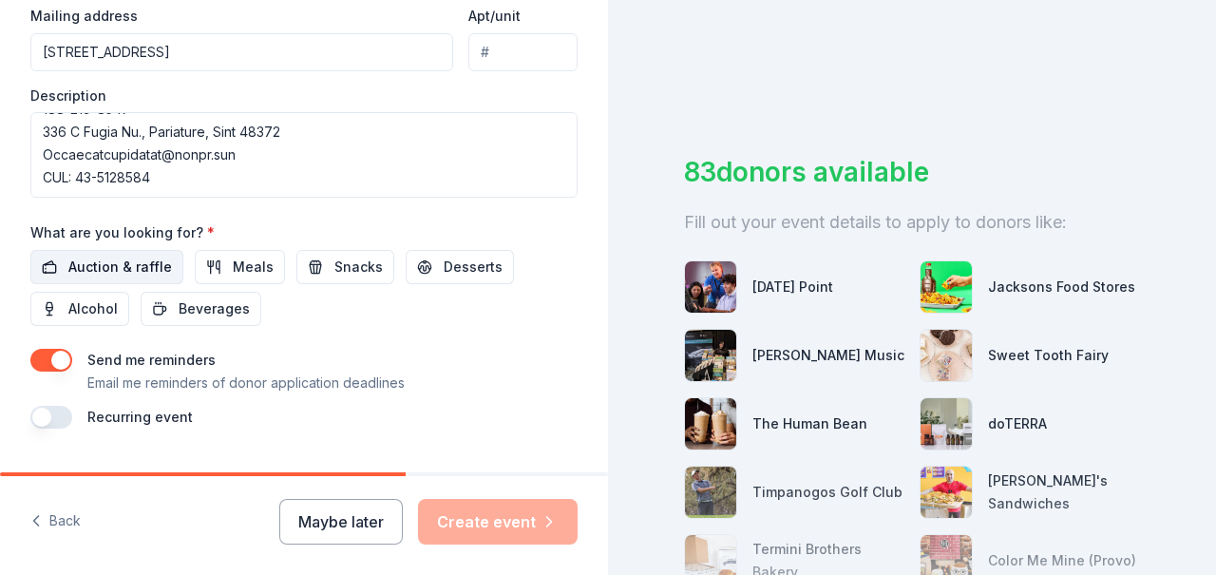
click at [110, 255] on span "Auction & raffle" at bounding box center [120, 266] width 104 height 23
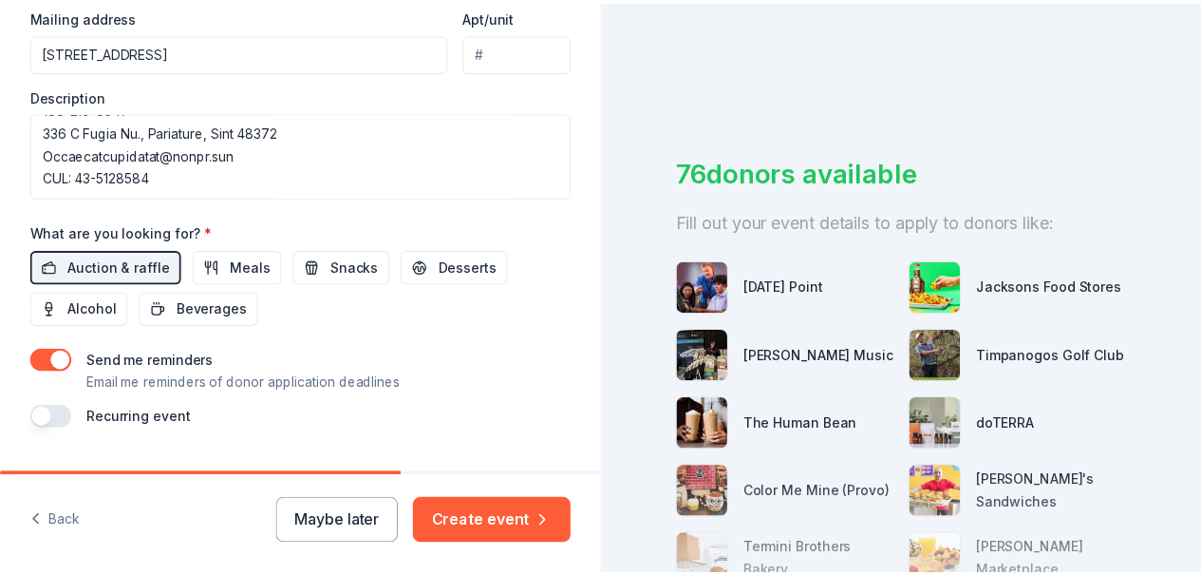
scroll to position [790, 0]
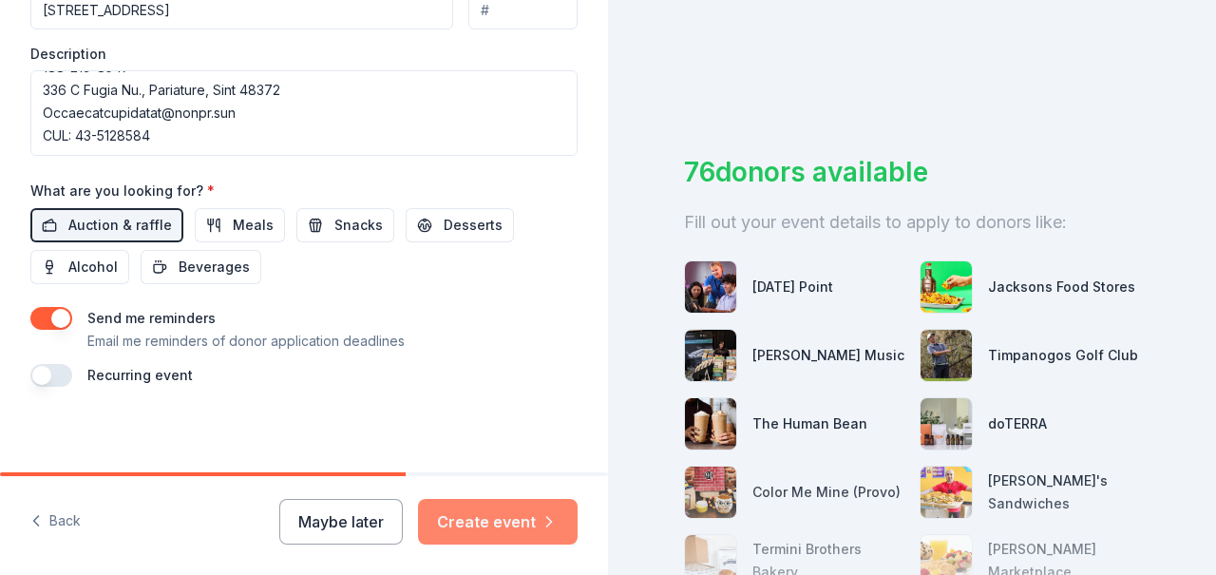
click at [491, 518] on button "Create event" at bounding box center [498, 522] width 160 height 46
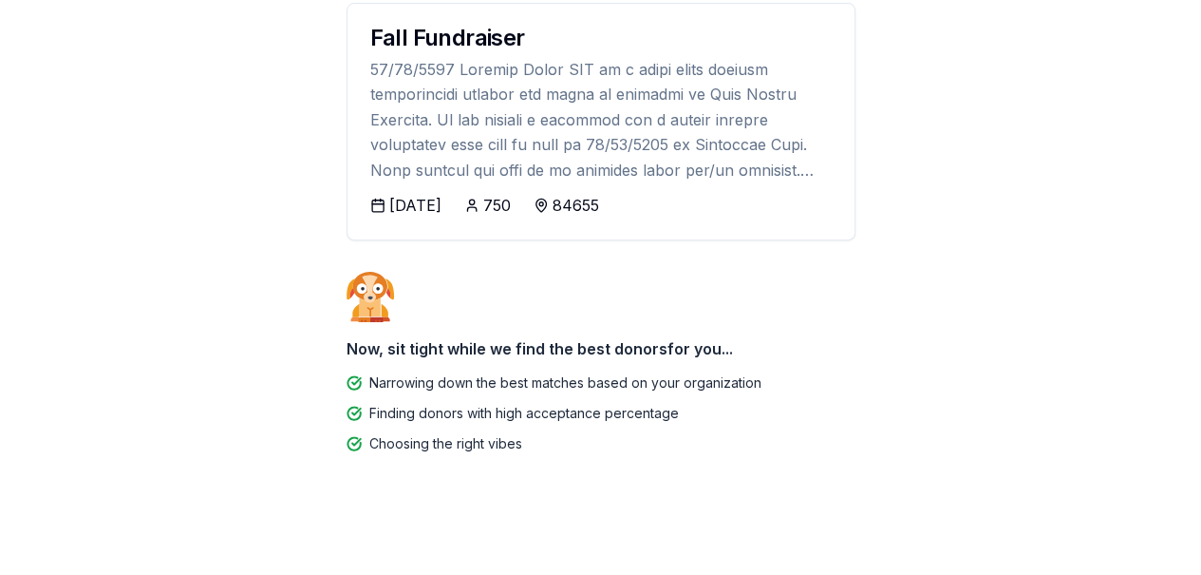
scroll to position [252, 0]
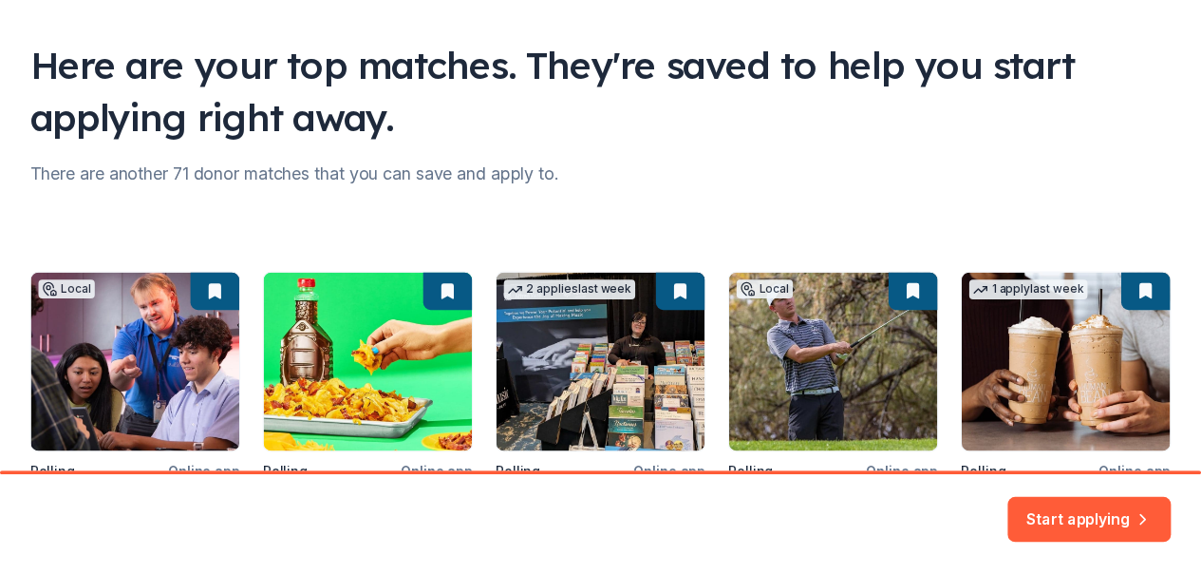
scroll to position [134, 0]
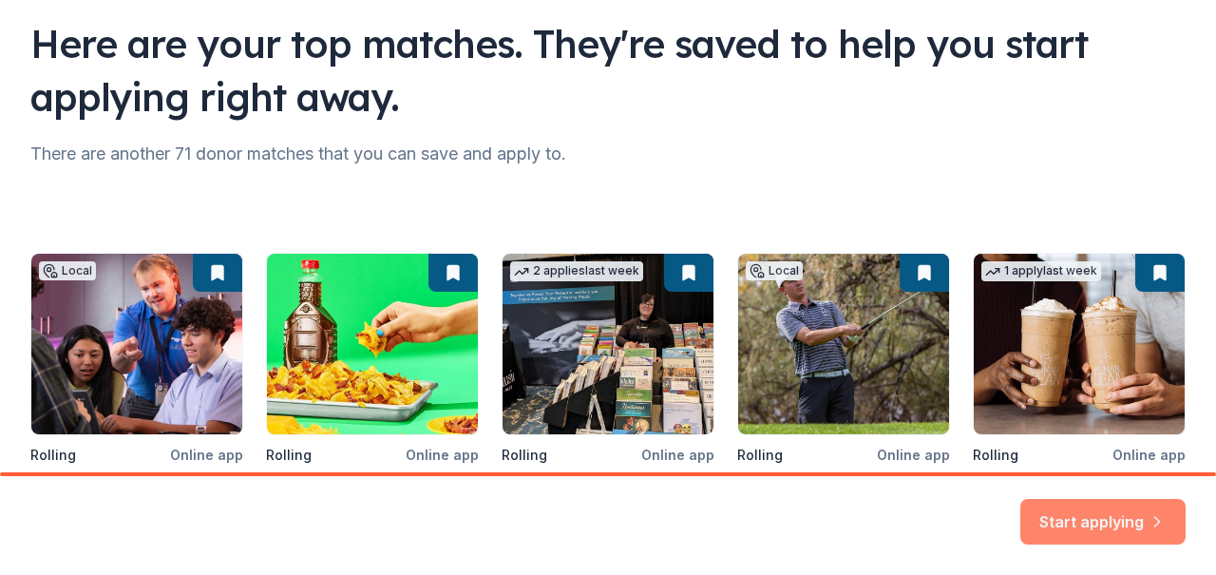
click at [1108, 500] on button "Start applying" at bounding box center [1102, 510] width 165 height 46
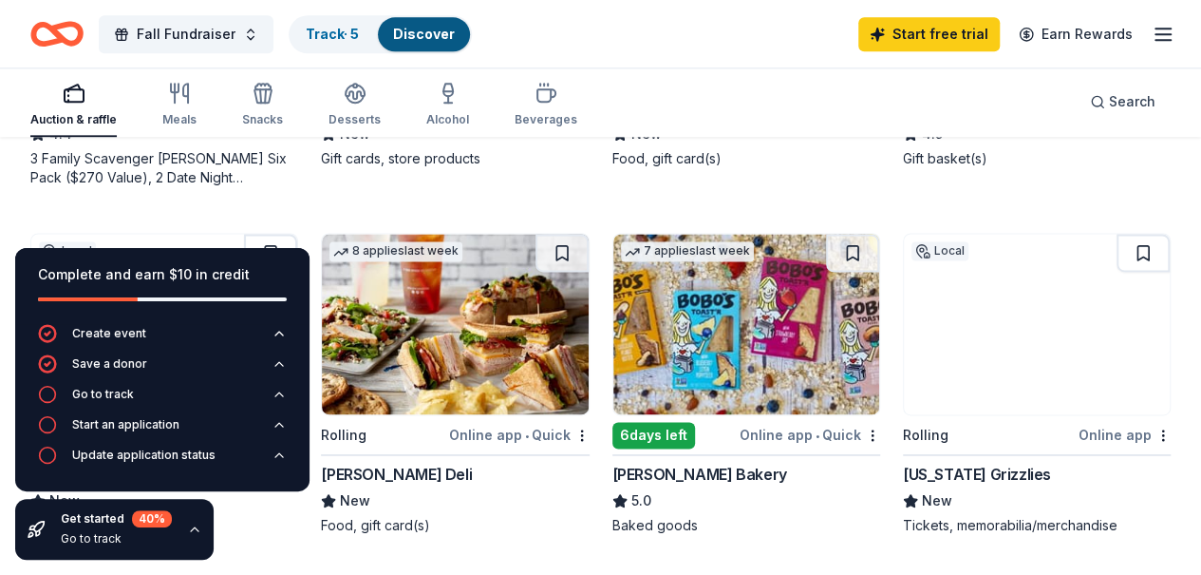
scroll to position [1222, 0]
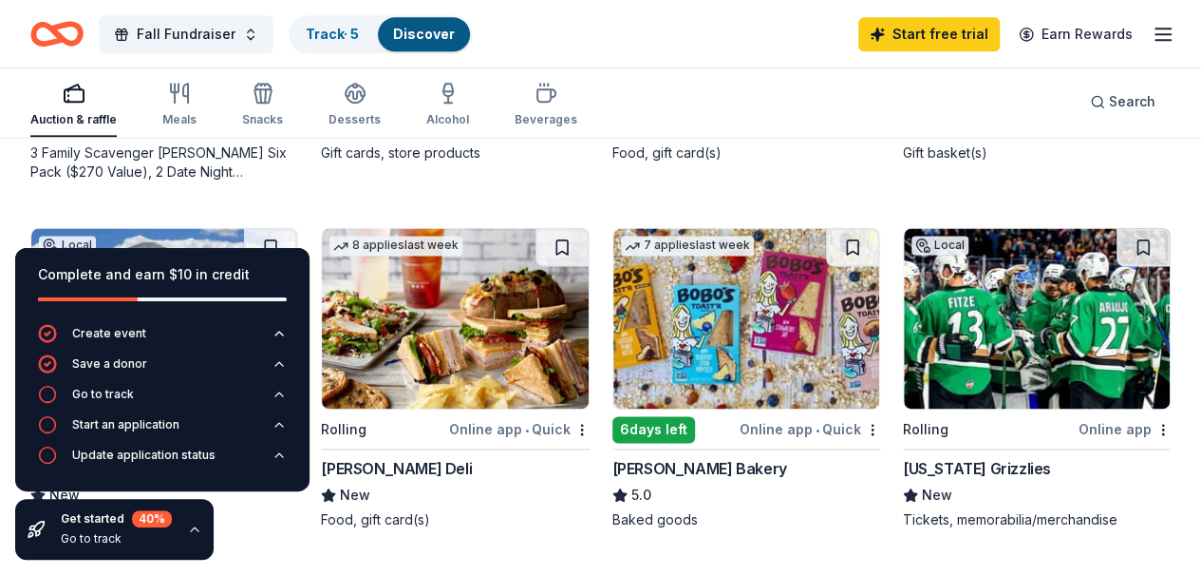
click at [194, 531] on icon "button" at bounding box center [194, 528] width 15 height 15
click at [194, 530] on icon "button" at bounding box center [195, 529] width 8 height 4
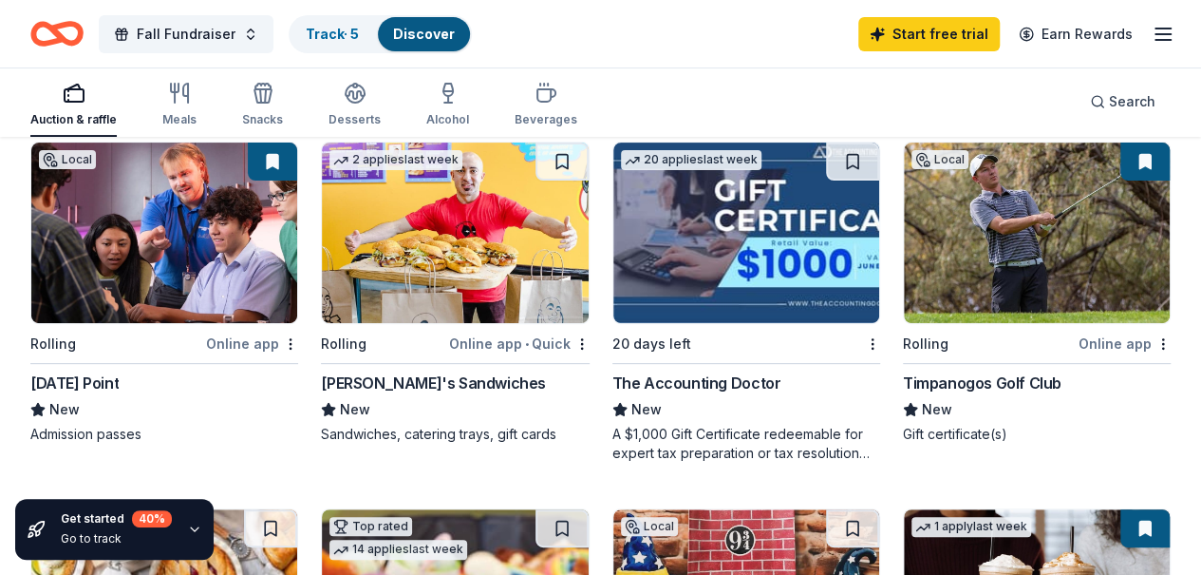
scroll to position [0, 0]
